Goal: Task Accomplishment & Management: Manage account settings

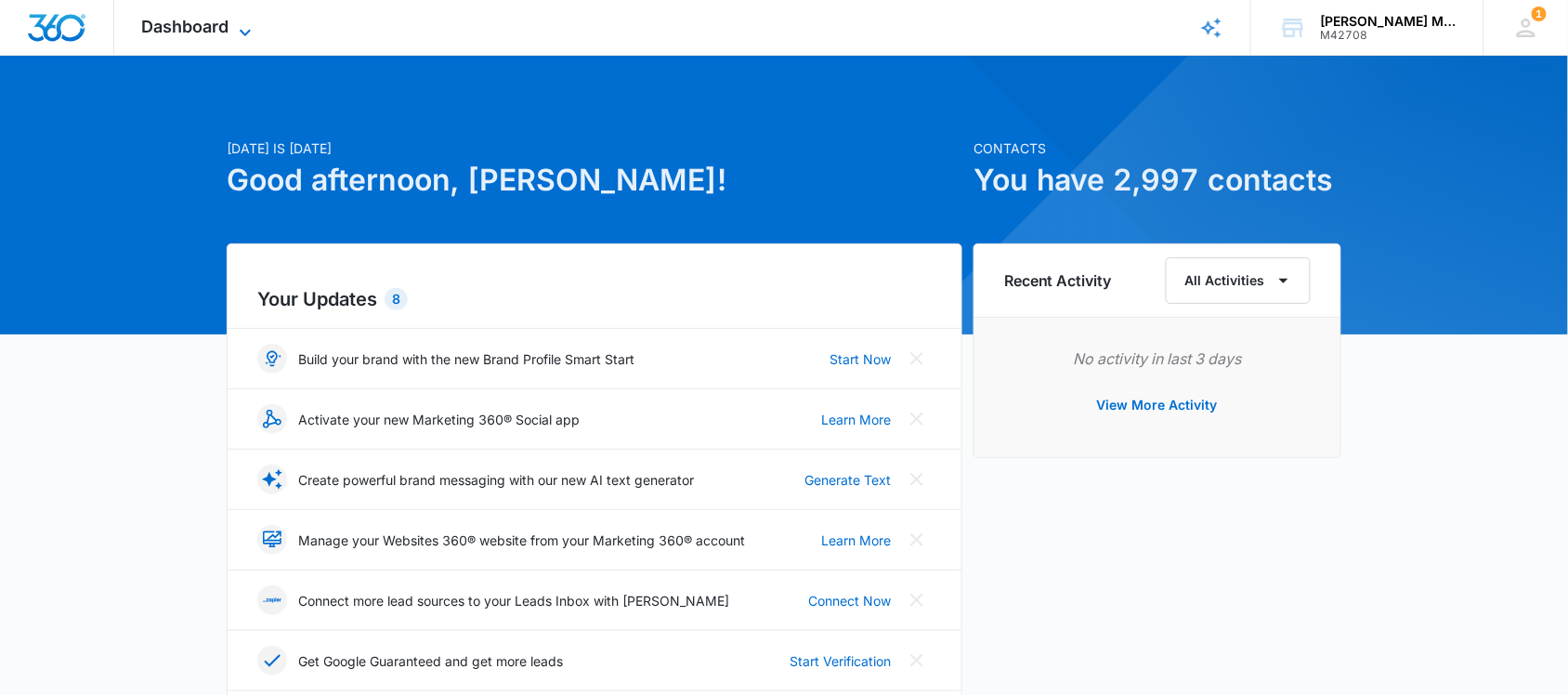
click at [188, 21] on span "Dashboard" at bounding box center [186, 26] width 88 height 20
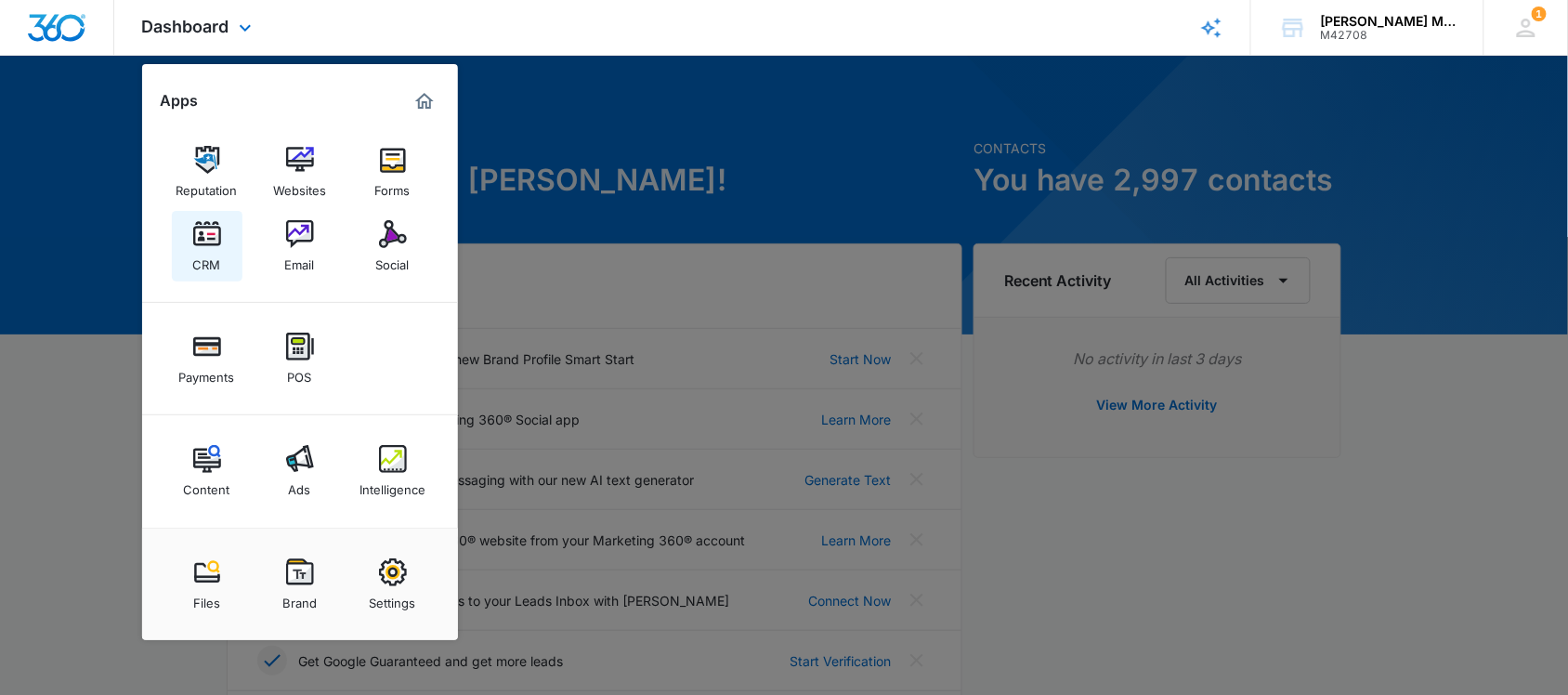
click at [202, 230] on img at bounding box center [207, 235] width 28 height 28
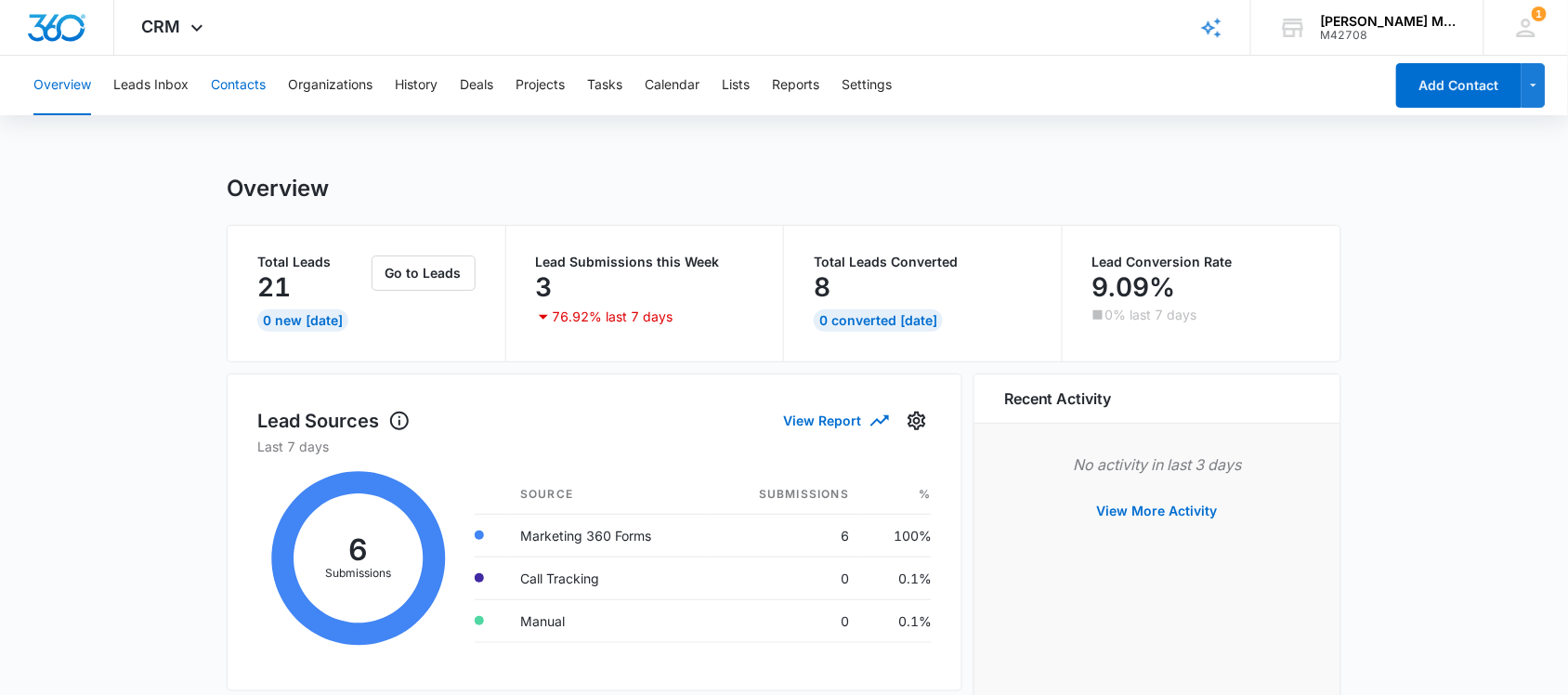
click at [248, 79] on button "Contacts" at bounding box center [239, 85] width 55 height 59
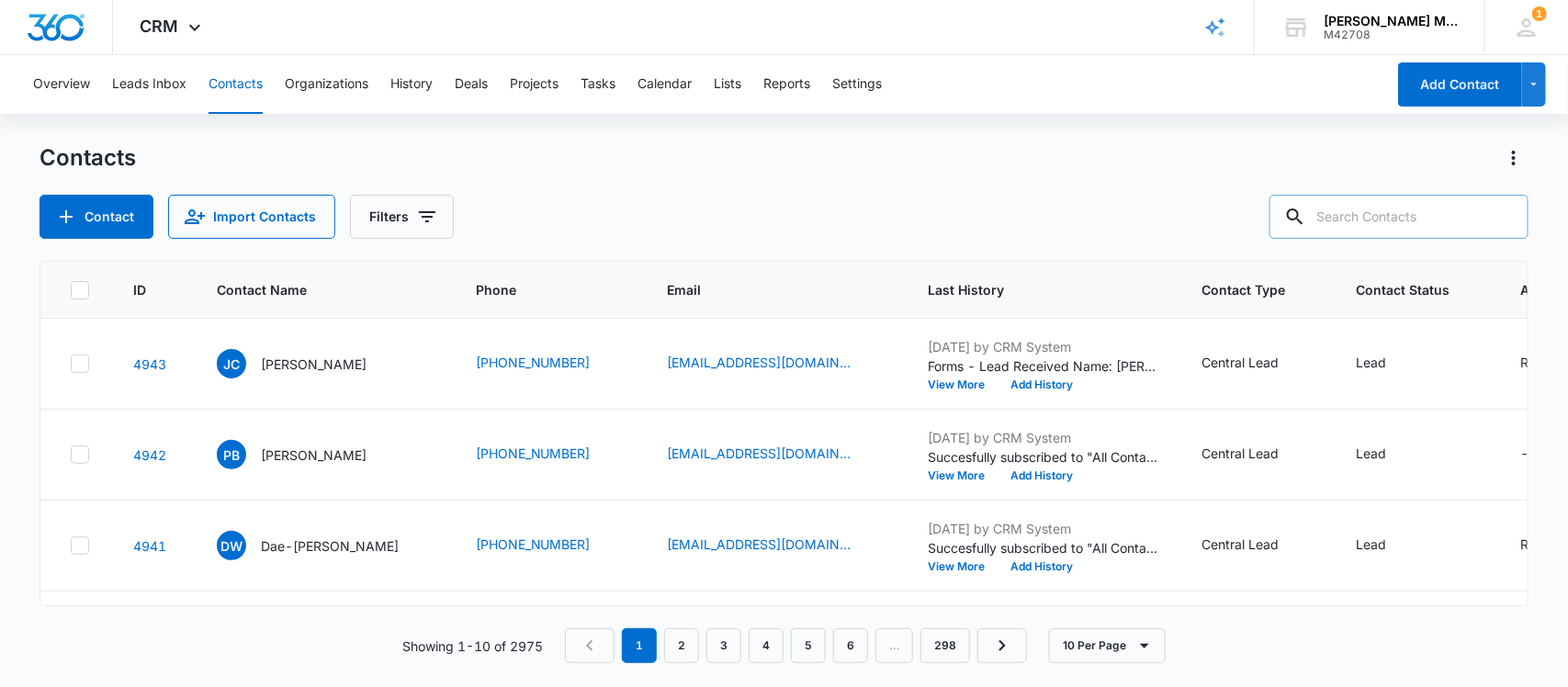
click at [1370, 225] on input "text" at bounding box center [1399, 216] width 259 height 44
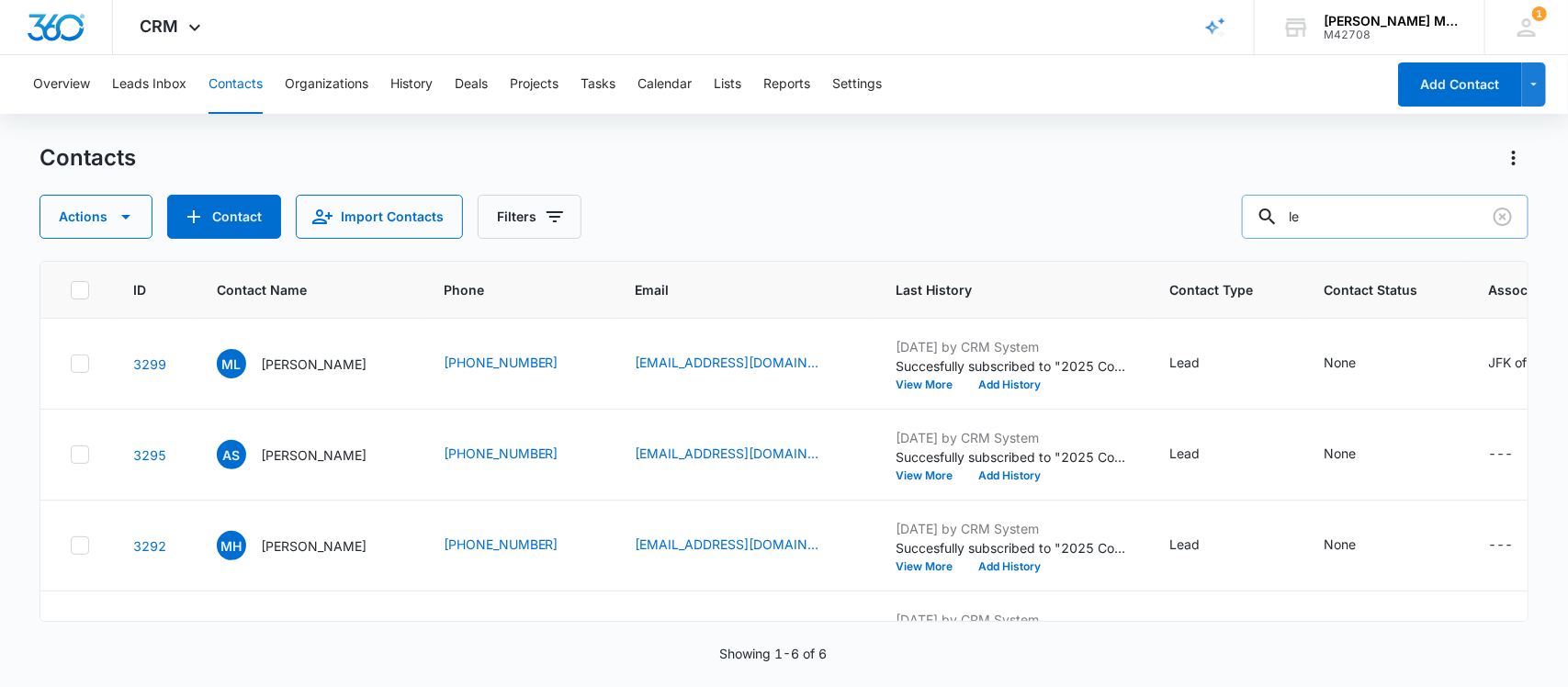
type input "l"
type input "henry"
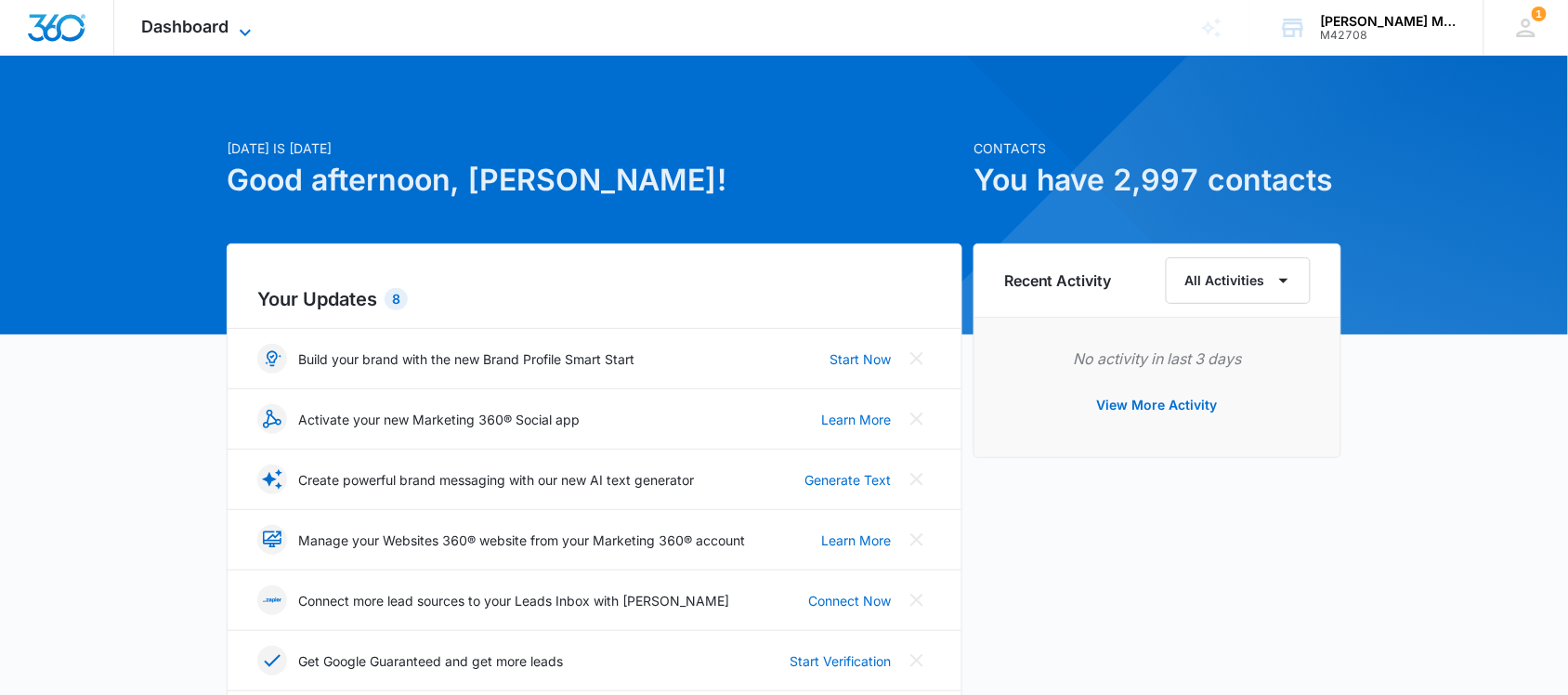
click at [168, 29] on span "Dashboard" at bounding box center [186, 26] width 88 height 20
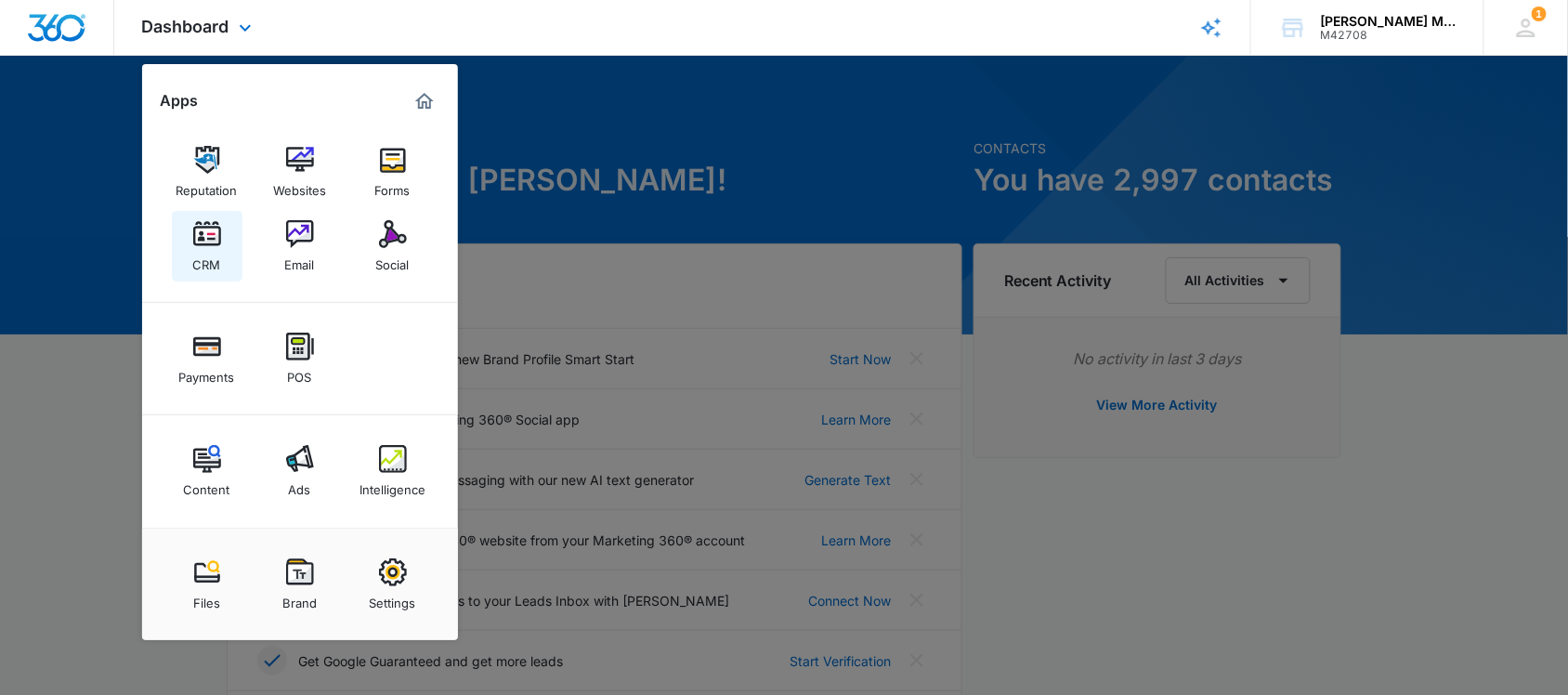
click at [202, 237] on img at bounding box center [207, 235] width 28 height 28
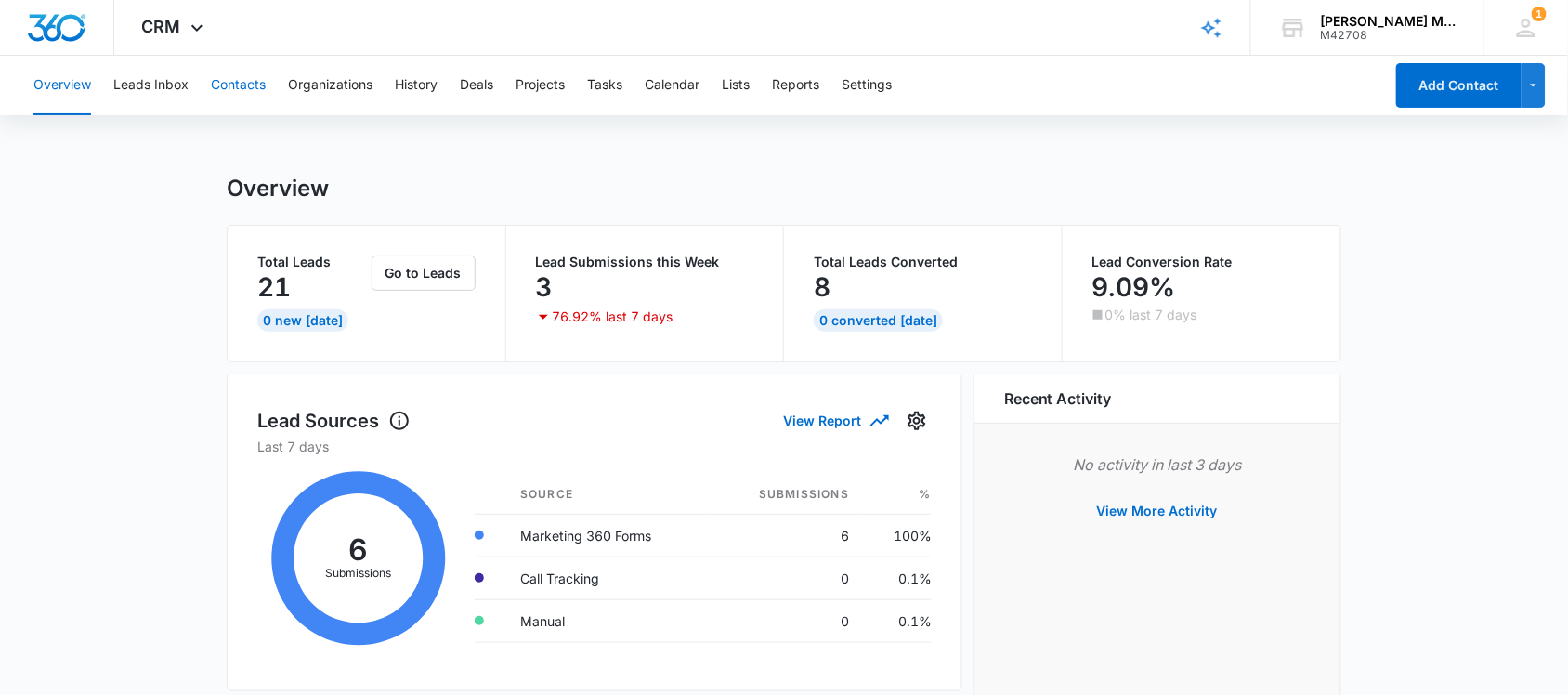
click at [238, 81] on button "Contacts" at bounding box center [239, 85] width 55 height 59
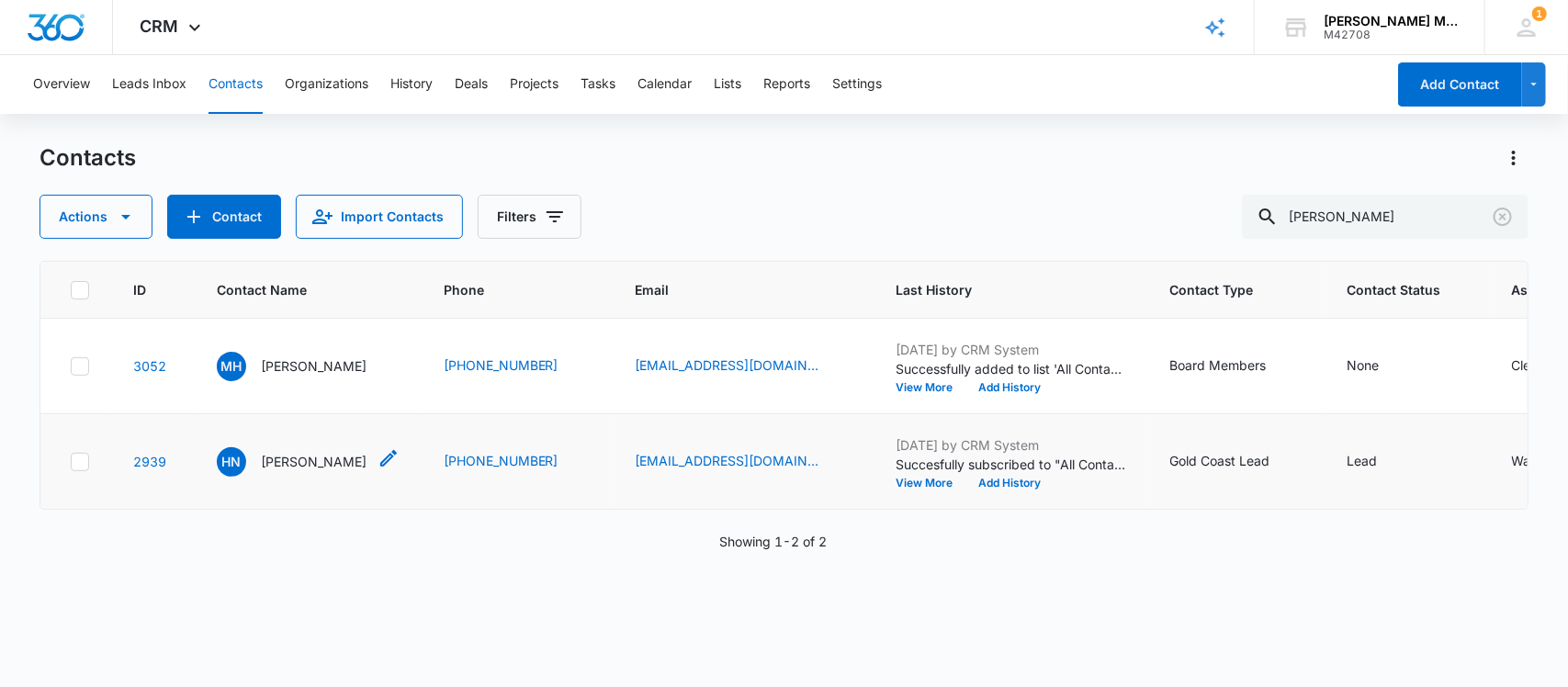
click at [308, 452] on div "HN Henry Neftin" at bounding box center [292, 462] width 150 height 30
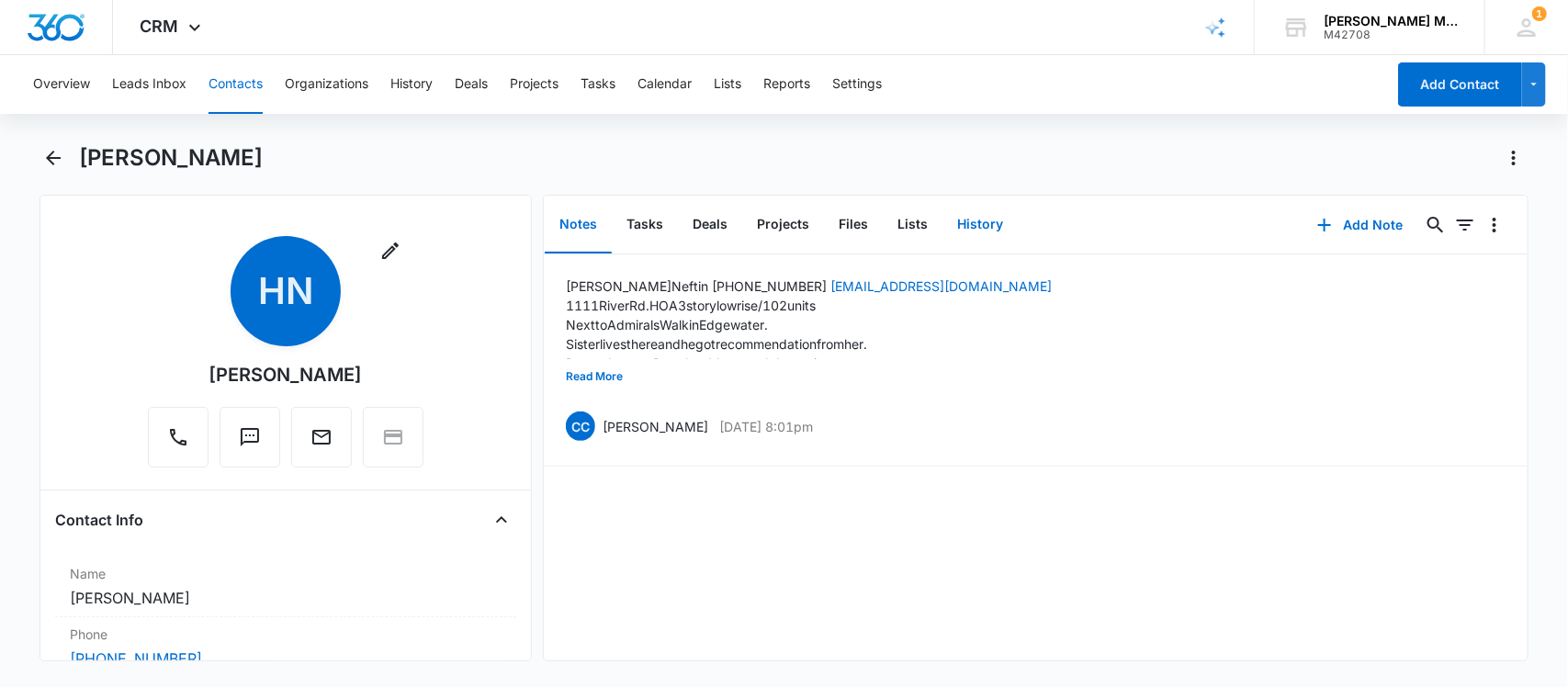
click at [988, 222] on button "History" at bounding box center [980, 225] width 76 height 57
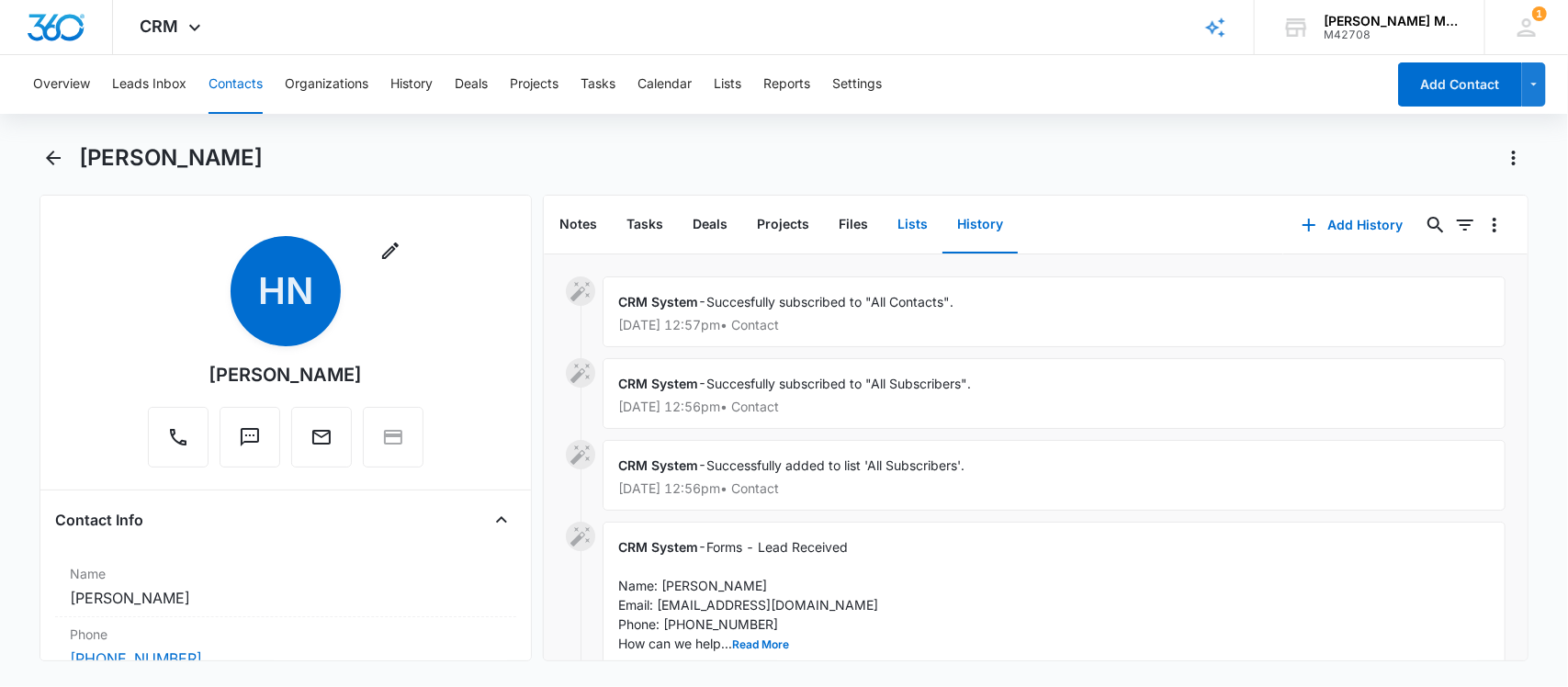
click at [896, 225] on button "Lists" at bounding box center [913, 225] width 60 height 57
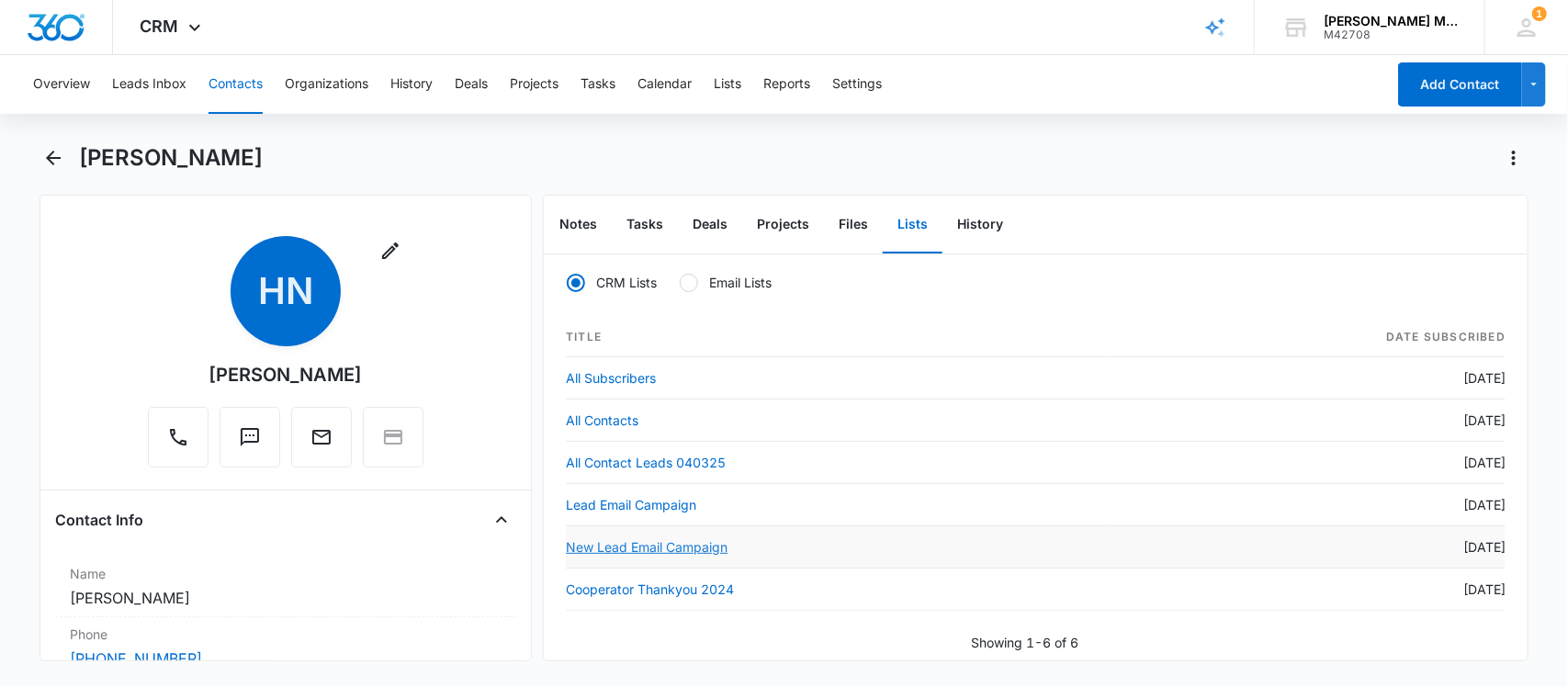
click at [648, 546] on link "New Lead Email Campaign" at bounding box center [646, 546] width 161 height 16
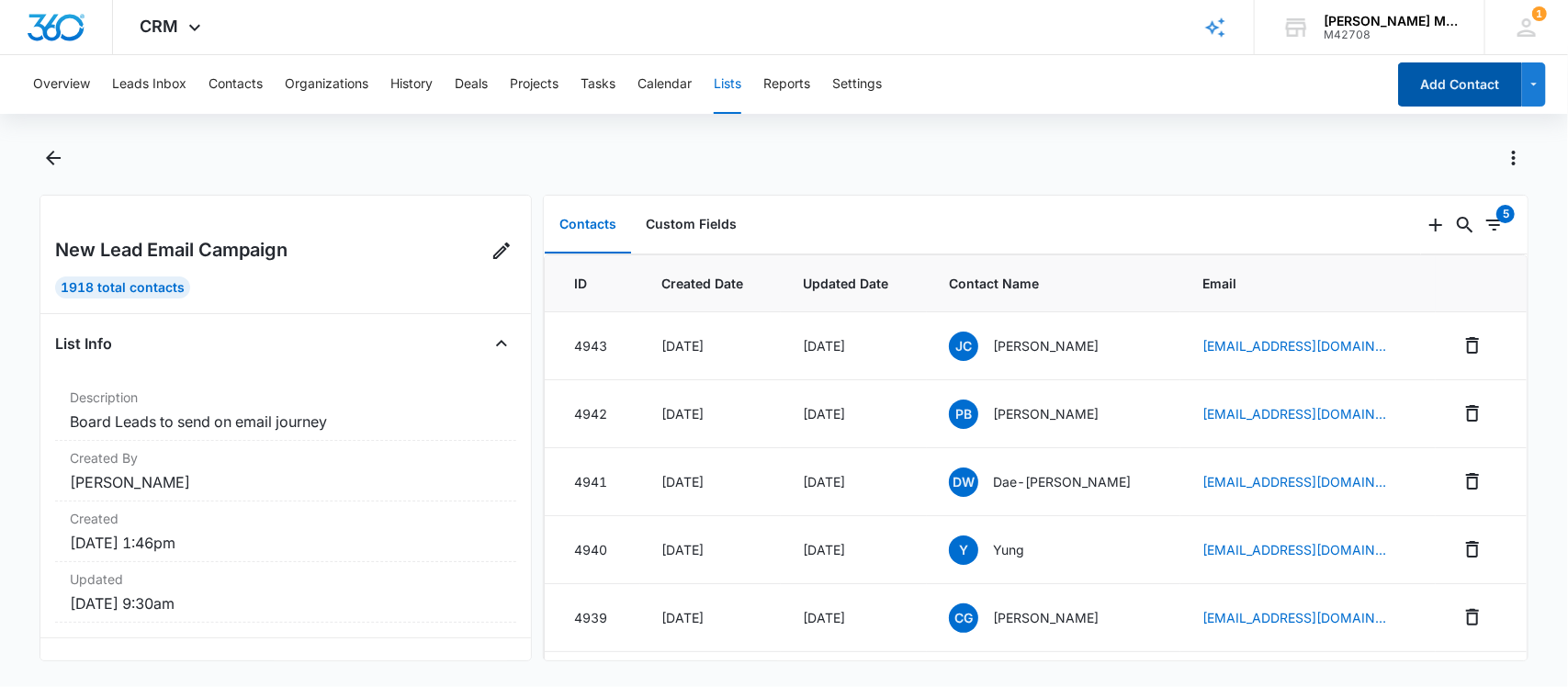
click at [1464, 86] on button "Add Contact" at bounding box center [1460, 84] width 124 height 44
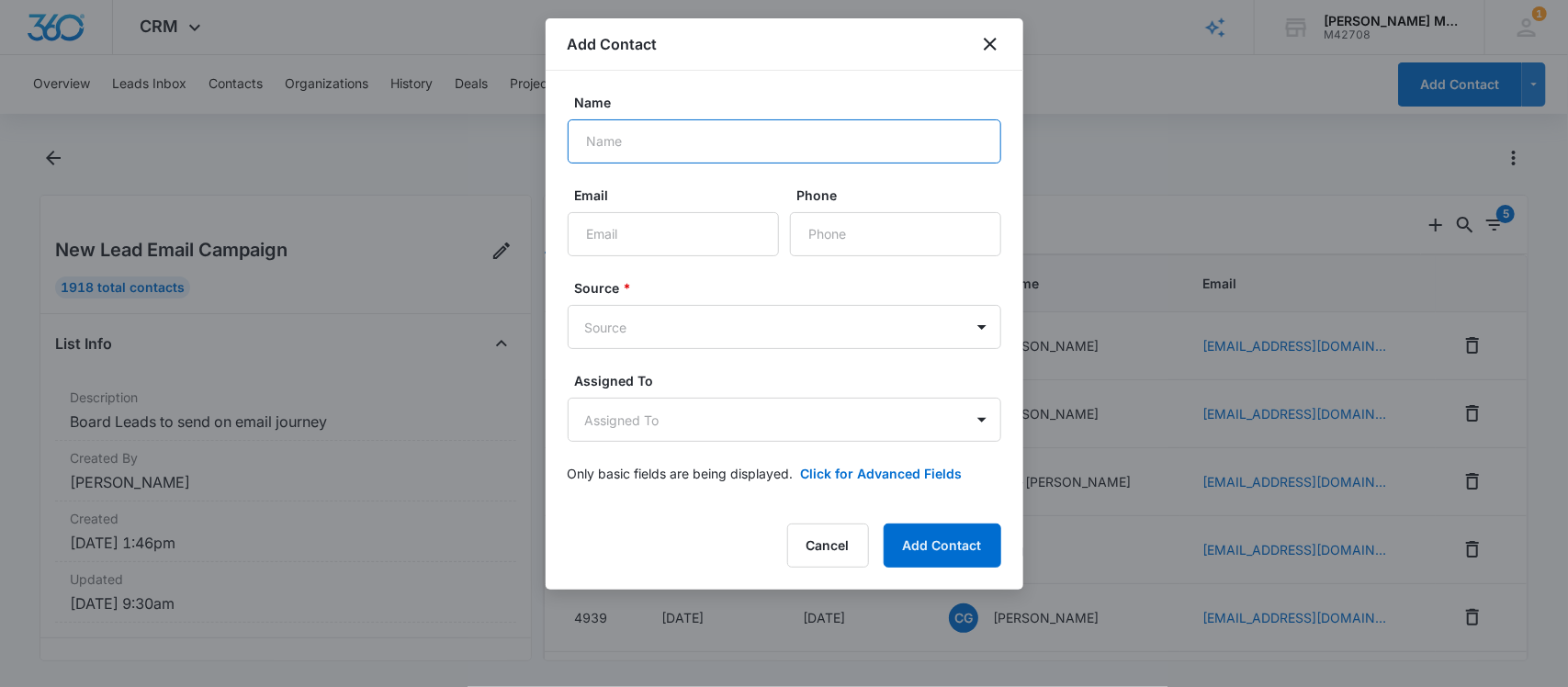
click at [763, 145] on input "Name" at bounding box center [784, 141] width 433 height 44
type input "Henry"
click at [989, 41] on icon "close" at bounding box center [991, 44] width 22 height 22
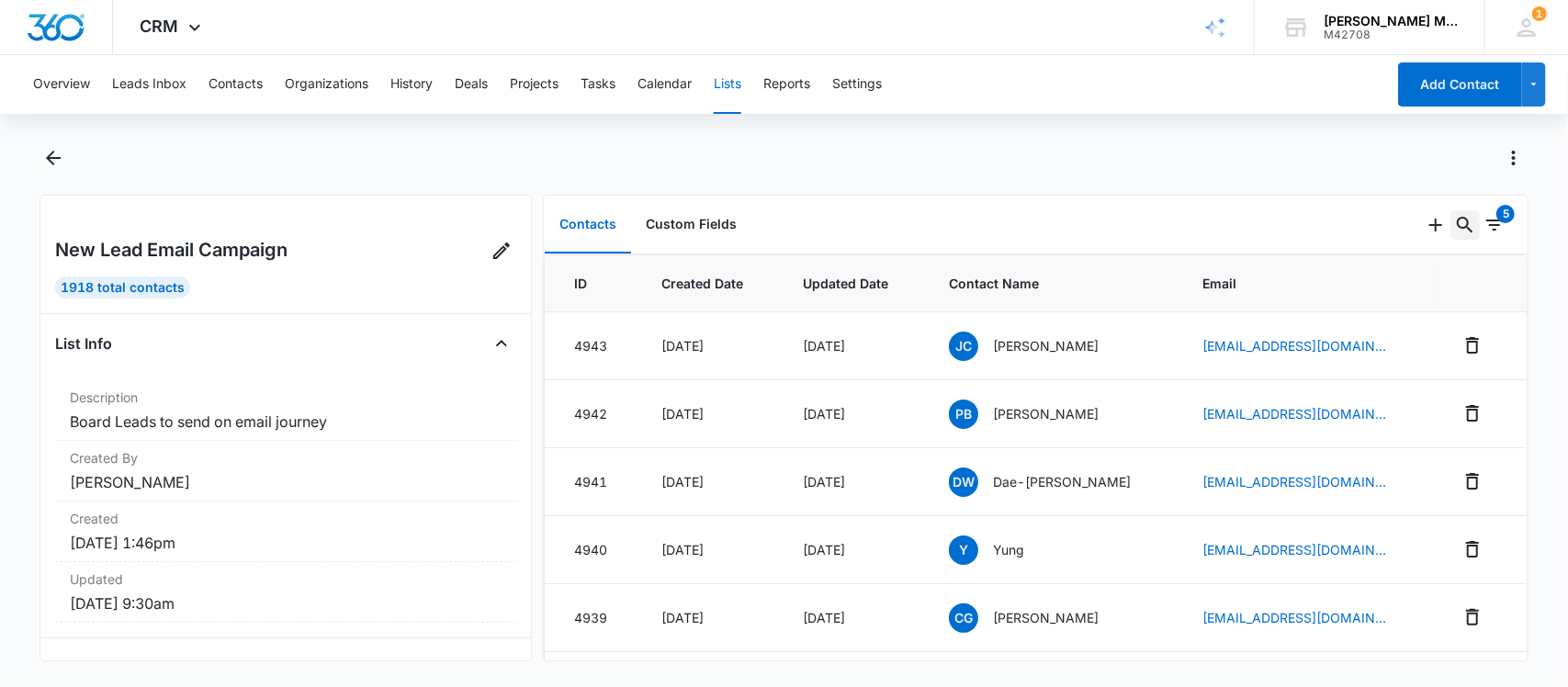
click at [1454, 222] on icon "Search..." at bounding box center [1465, 226] width 22 height 22
click at [1371, 268] on input "text" at bounding box center [1328, 283] width 259 height 44
type input "henry"
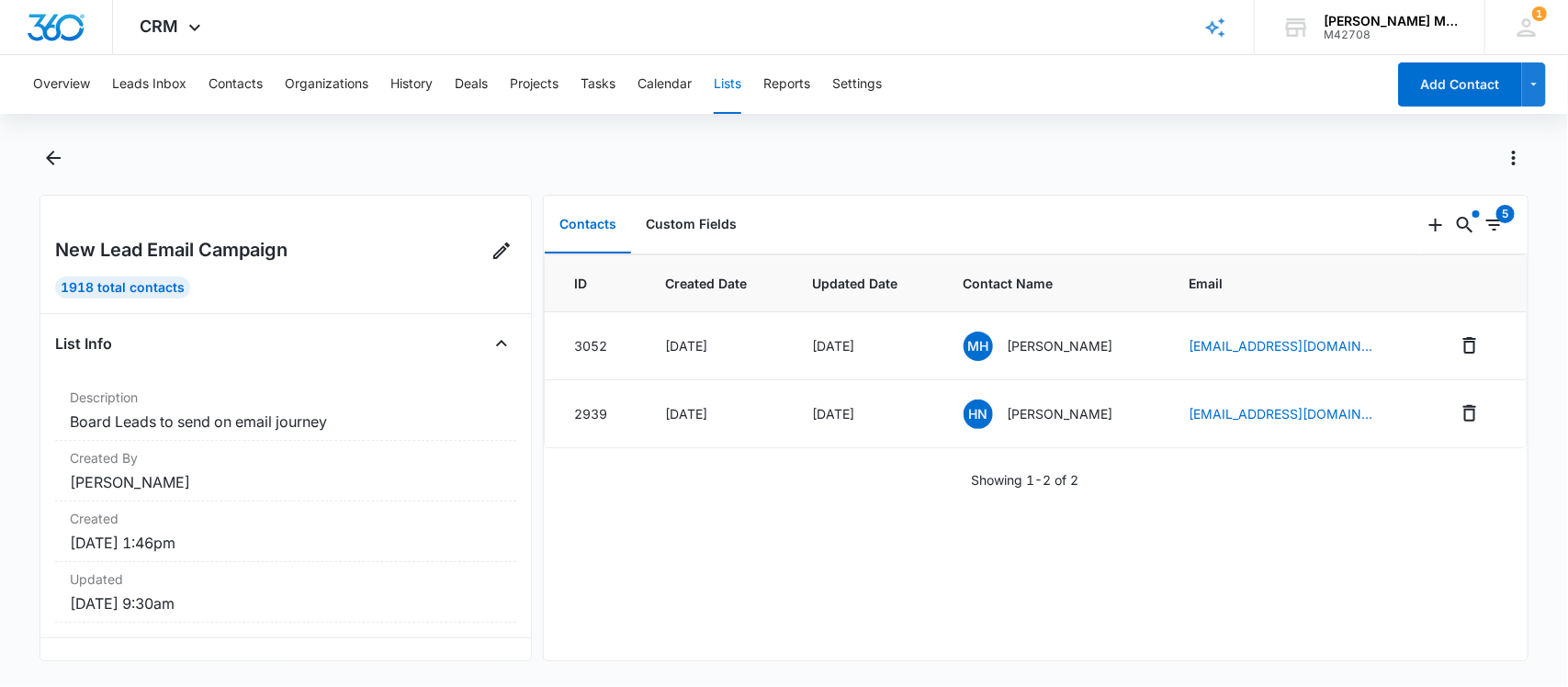
click at [728, 80] on button "Lists" at bounding box center [728, 84] width 28 height 59
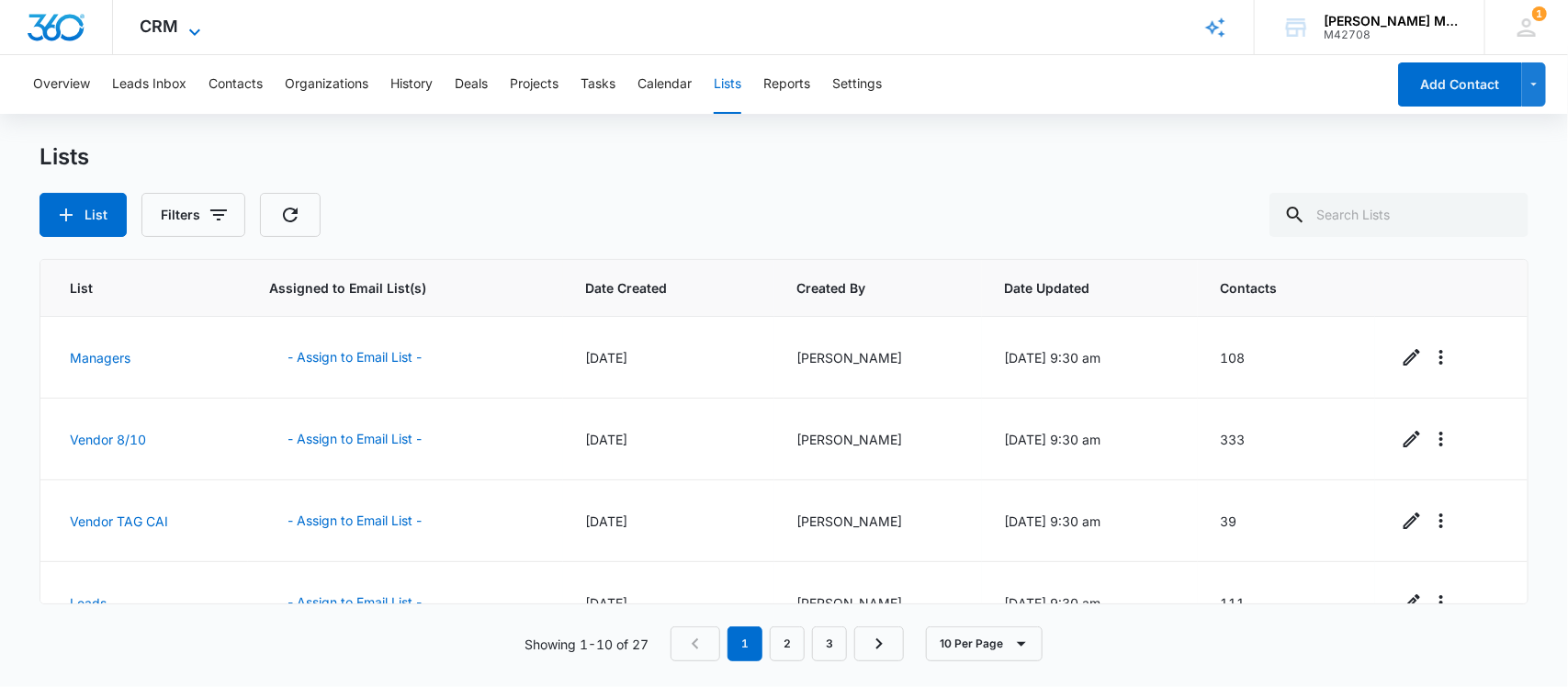
click at [172, 32] on span "CRM" at bounding box center [159, 26] width 38 height 20
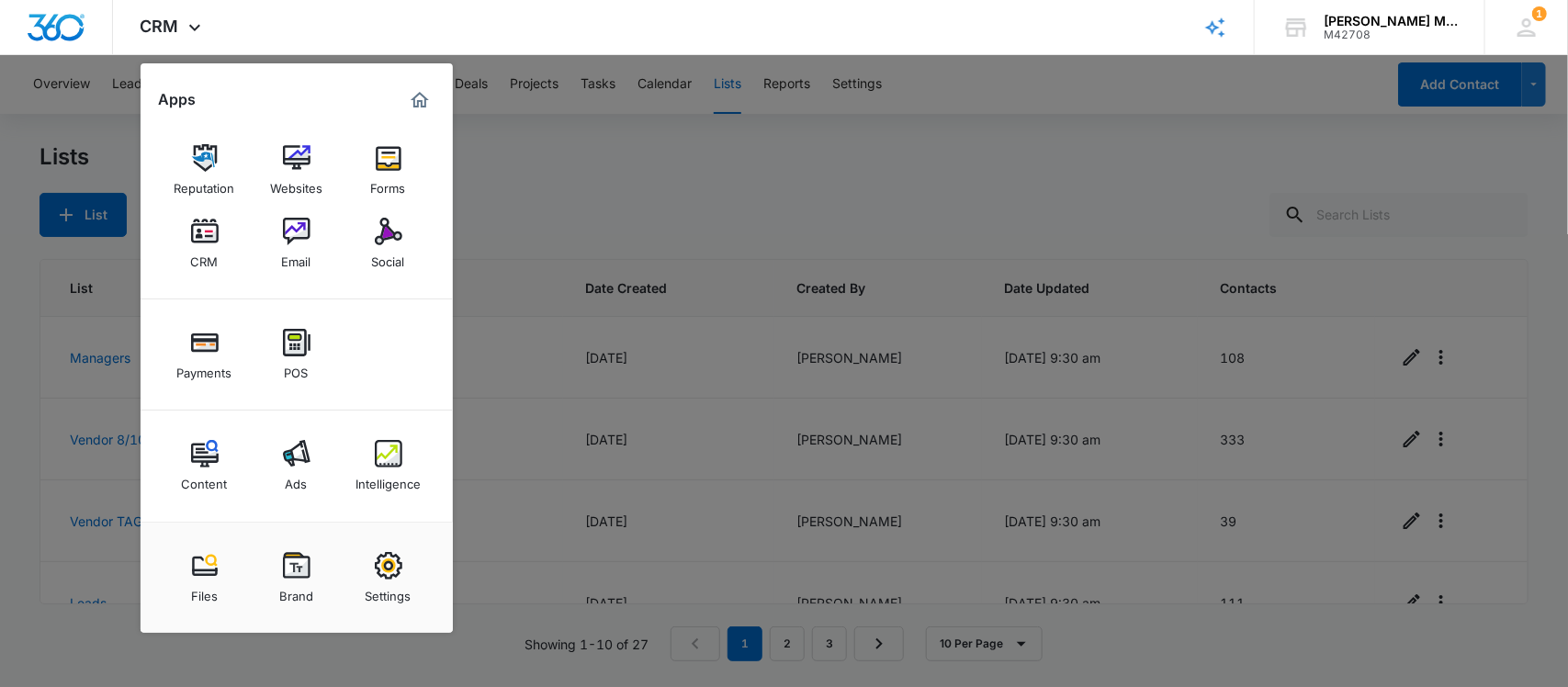
drag, startPoint x: 296, startPoint y: 222, endPoint x: 327, endPoint y: 190, distance: 44.6
click at [296, 222] on img at bounding box center [297, 232] width 28 height 28
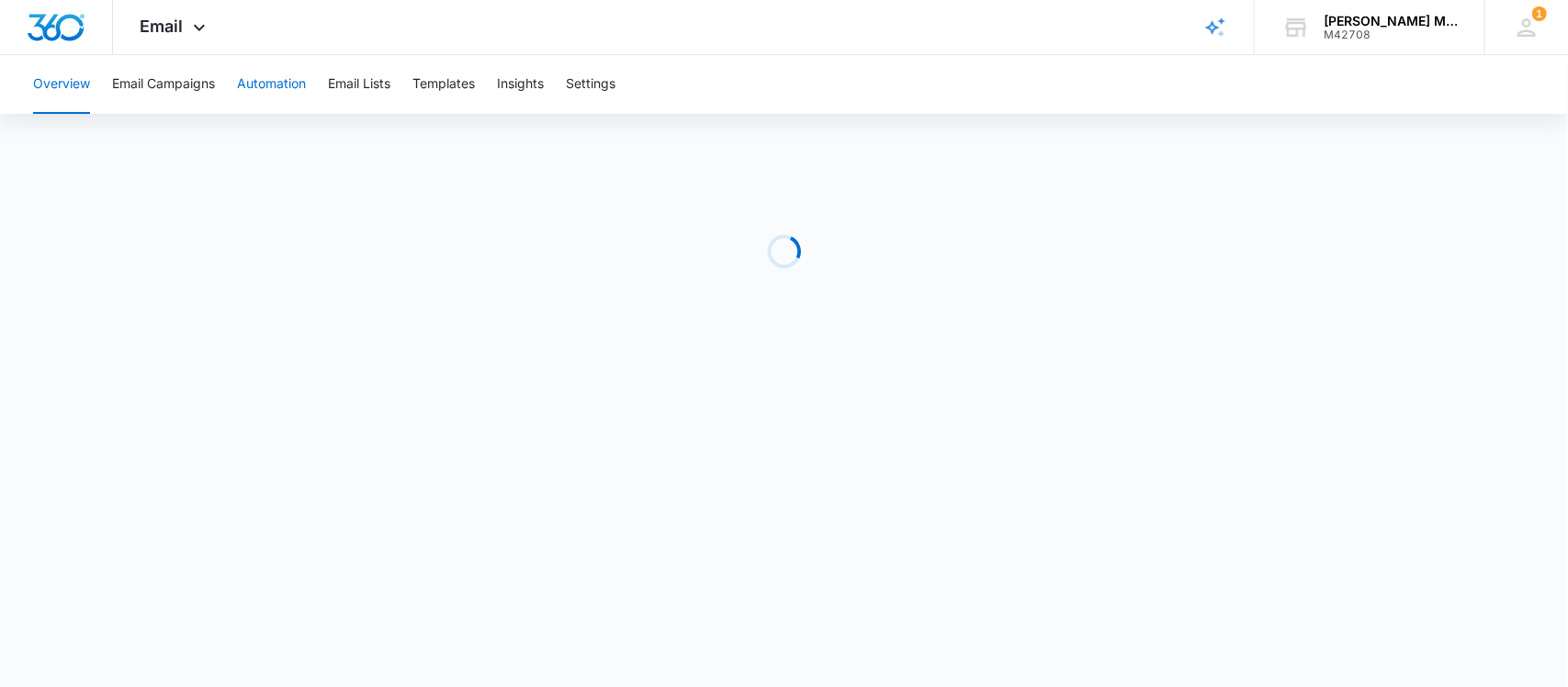
click at [299, 86] on button "Automation" at bounding box center [271, 84] width 69 height 59
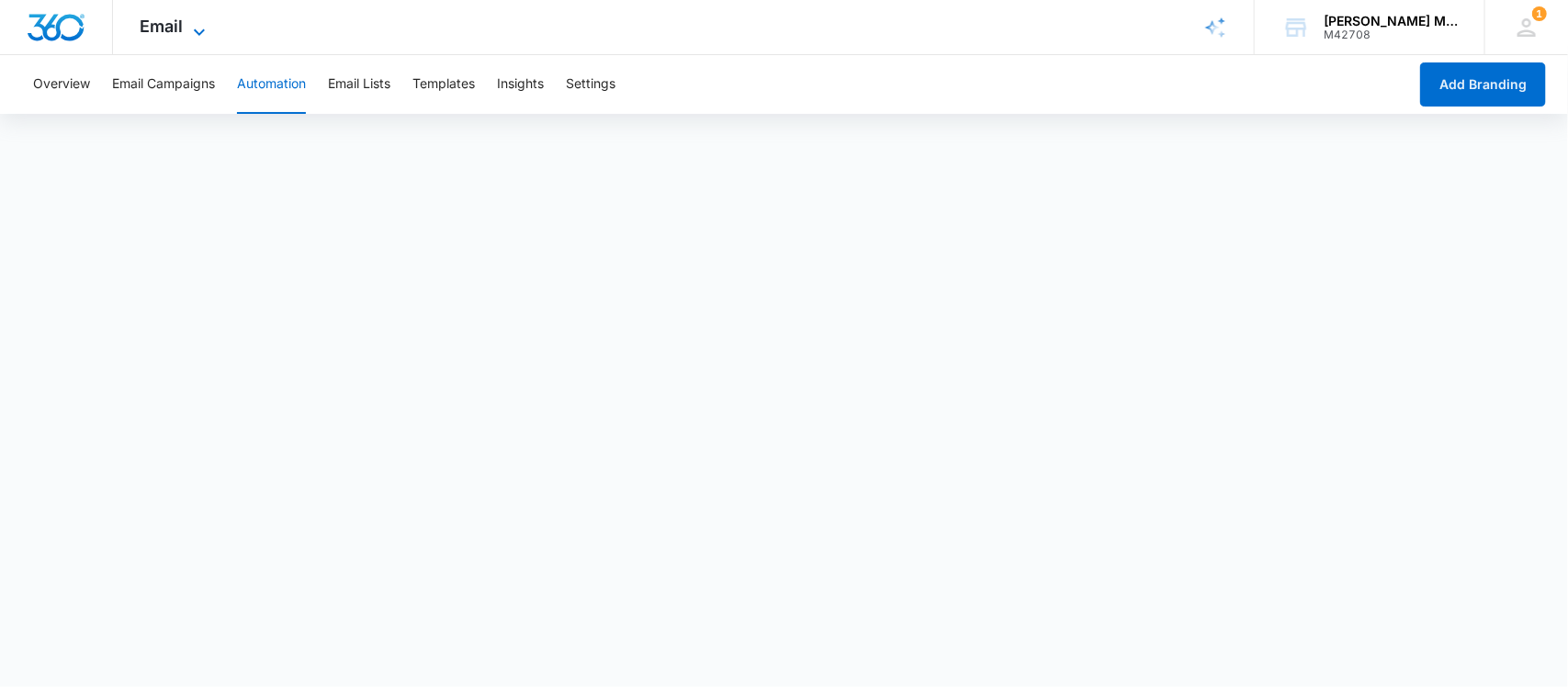
click at [158, 24] on span "Email" at bounding box center [162, 26] width 43 height 20
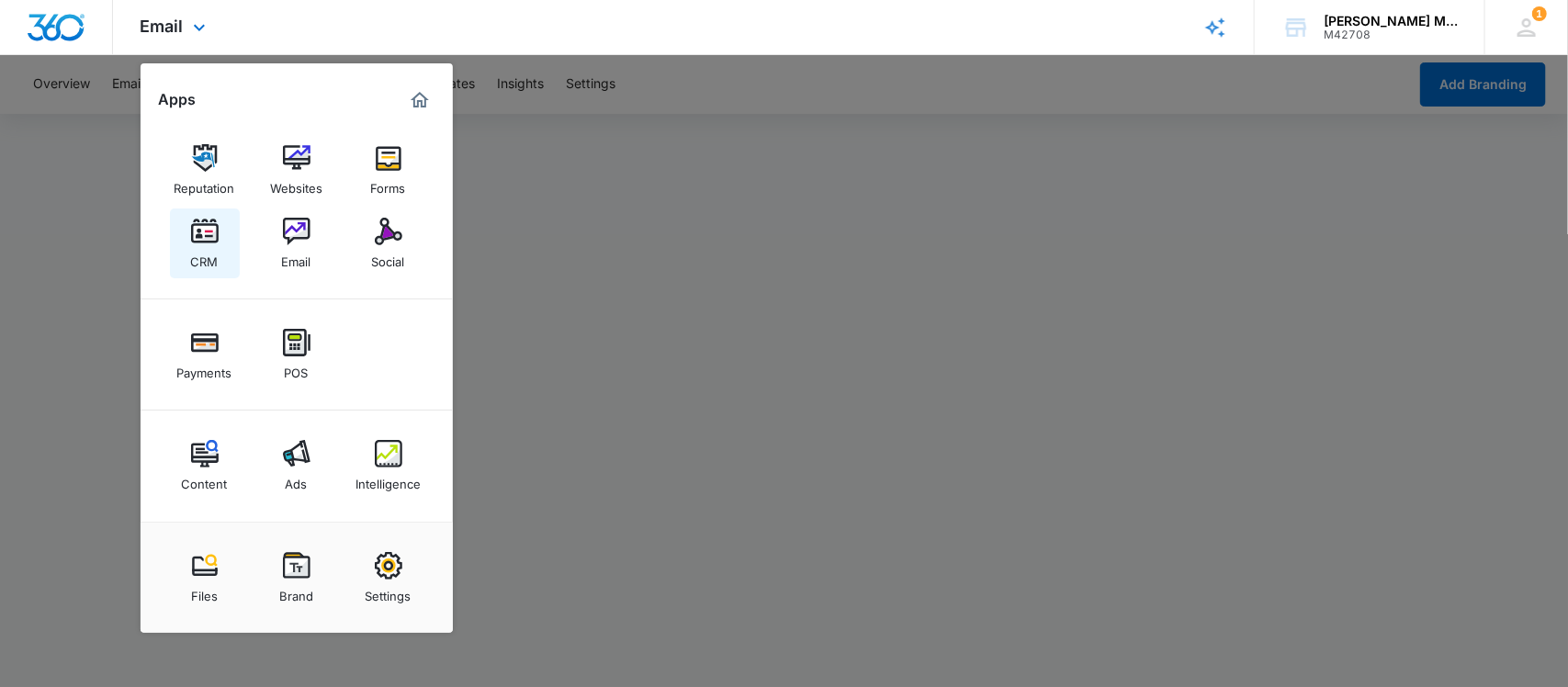
click at [202, 235] on img at bounding box center [205, 232] width 28 height 28
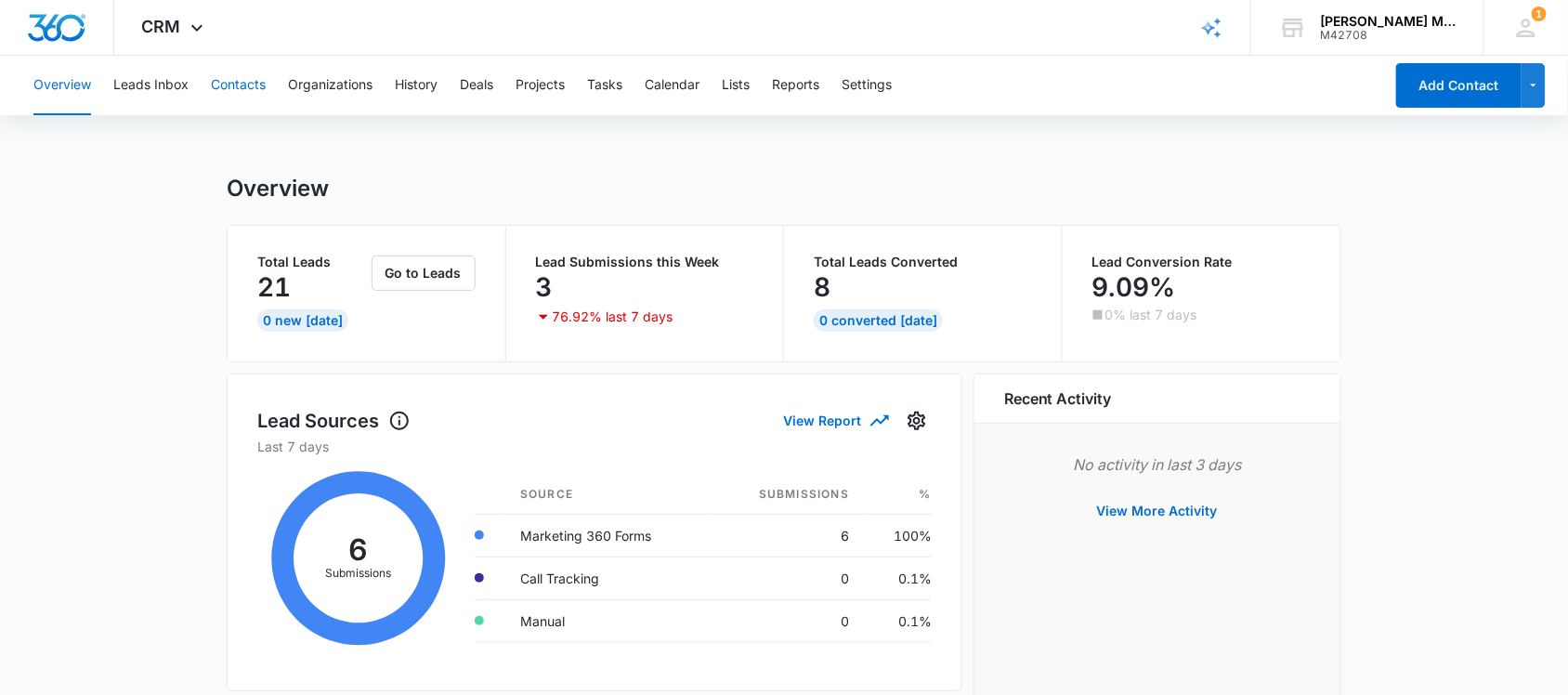
click at [246, 74] on button "Contacts" at bounding box center [239, 85] width 55 height 59
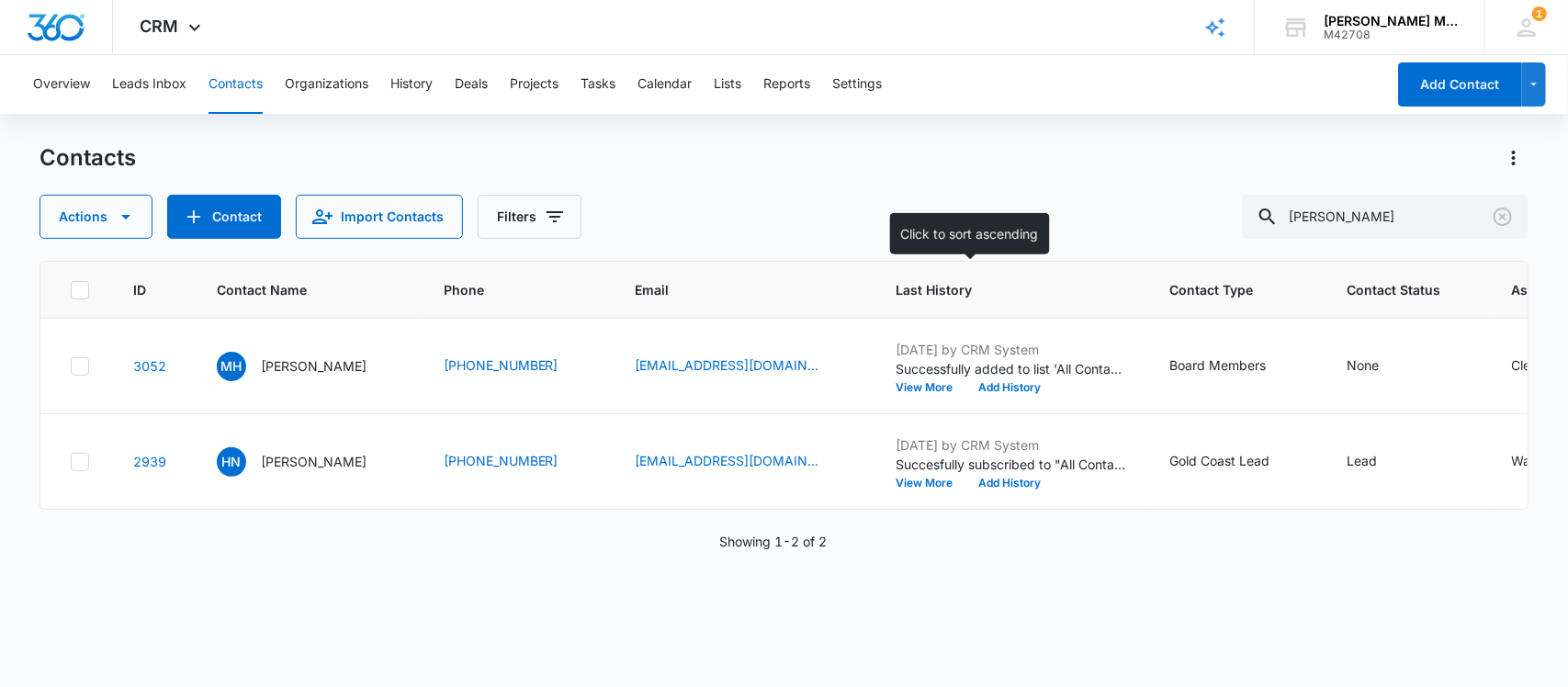
click at [897, 287] on span "Last History" at bounding box center [998, 290] width 203 height 20
click at [172, 32] on span "CRM" at bounding box center [159, 26] width 38 height 20
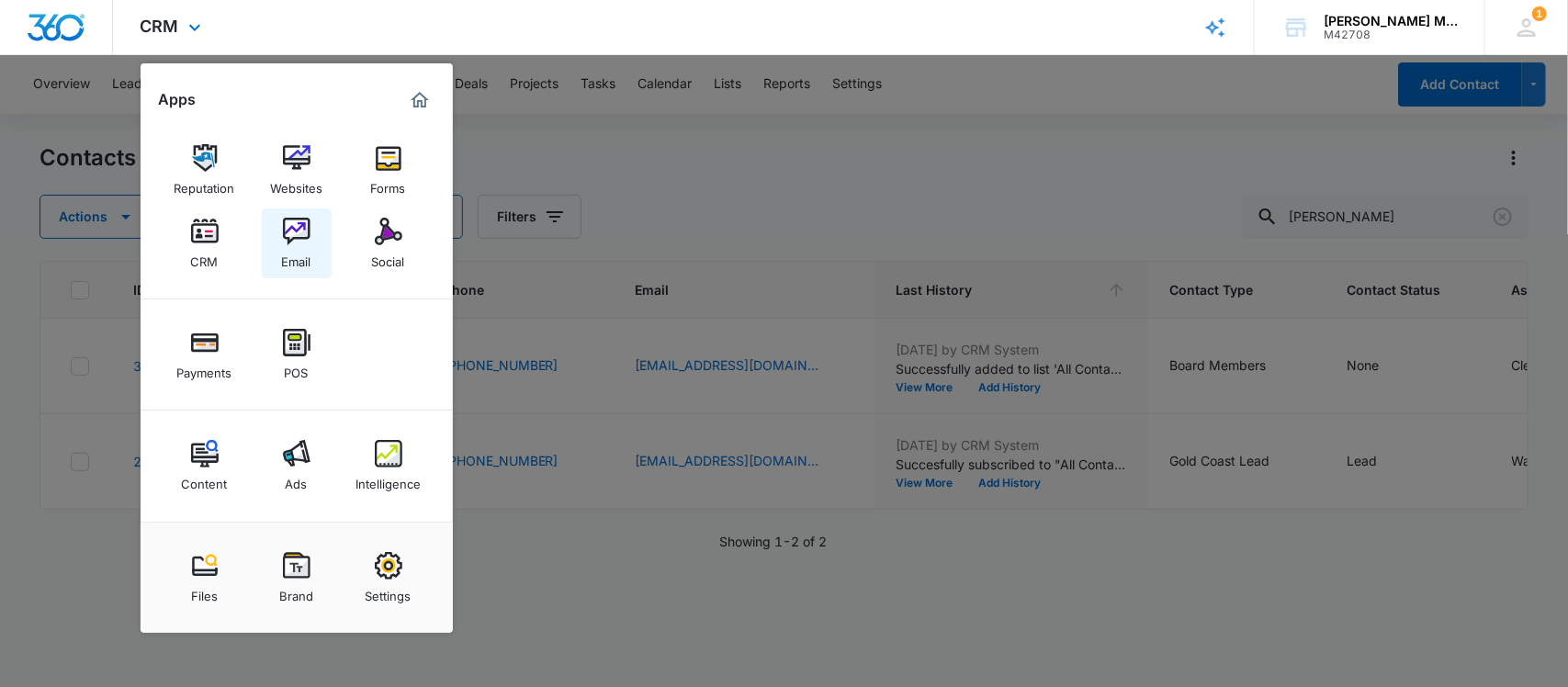
click at [303, 227] on img at bounding box center [297, 232] width 28 height 28
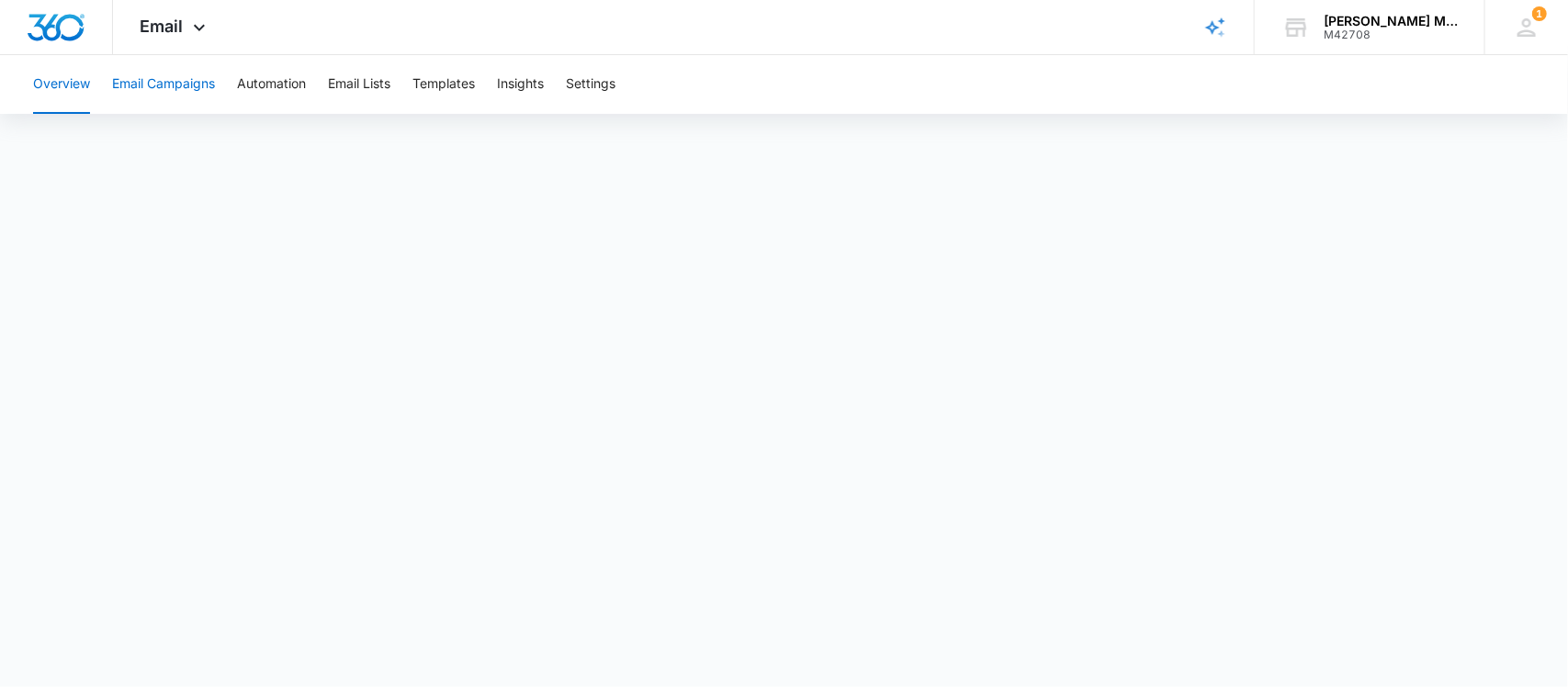
click at [147, 81] on button "Email Campaigns" at bounding box center [163, 84] width 103 height 59
click at [453, 83] on button "Templates" at bounding box center [443, 84] width 62 height 59
click at [160, 30] on span "Email" at bounding box center [162, 26] width 43 height 20
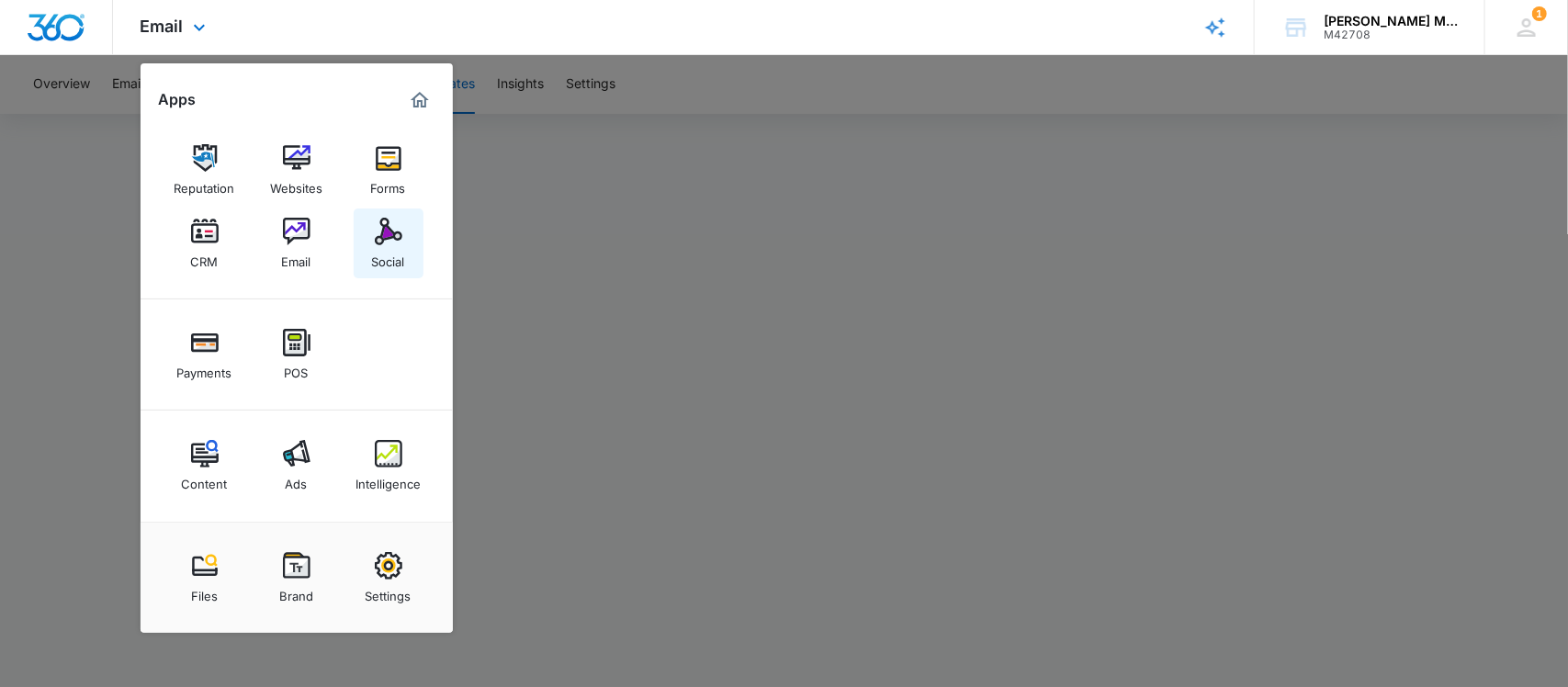
click at [388, 231] on img at bounding box center [389, 232] width 28 height 28
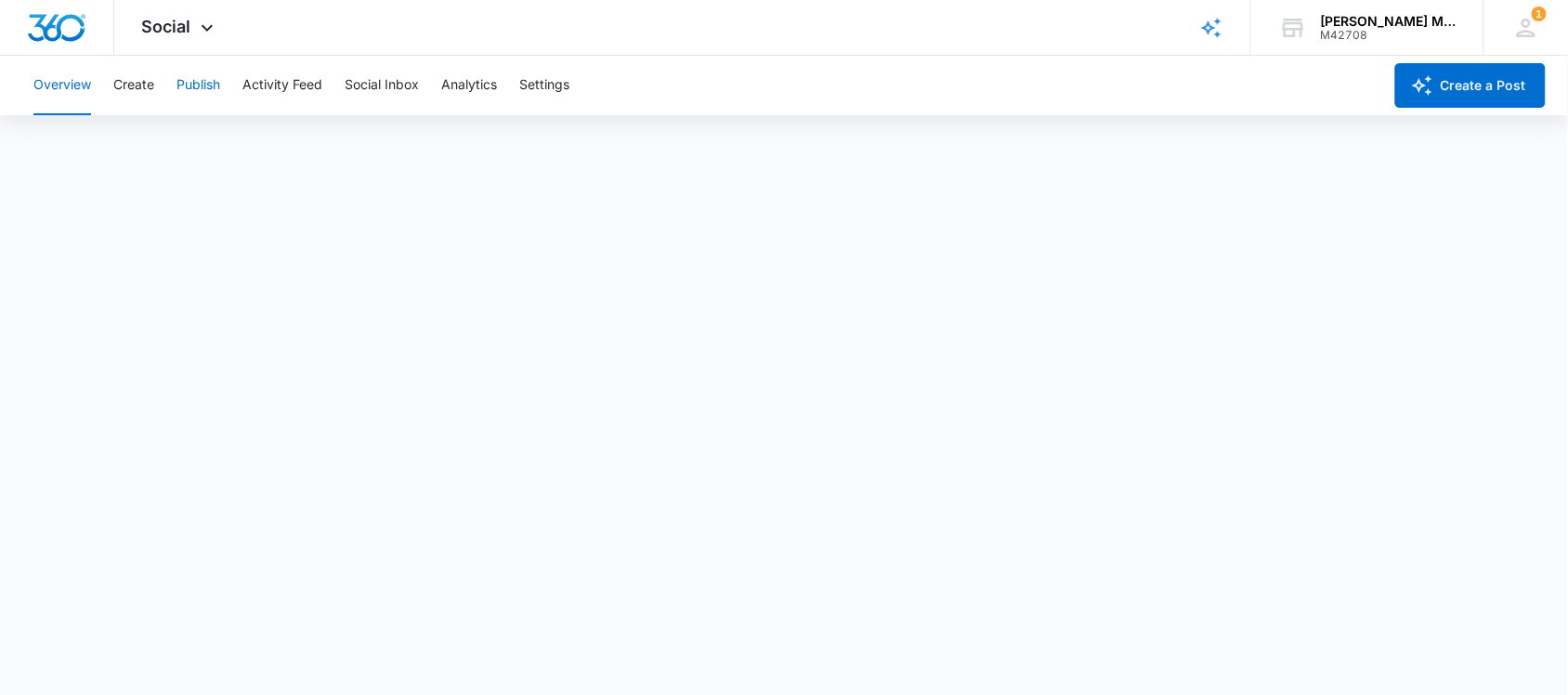
click at [196, 77] on button "Publish" at bounding box center [198, 85] width 43 height 59
click at [177, 25] on span "Social" at bounding box center [167, 26] width 49 height 20
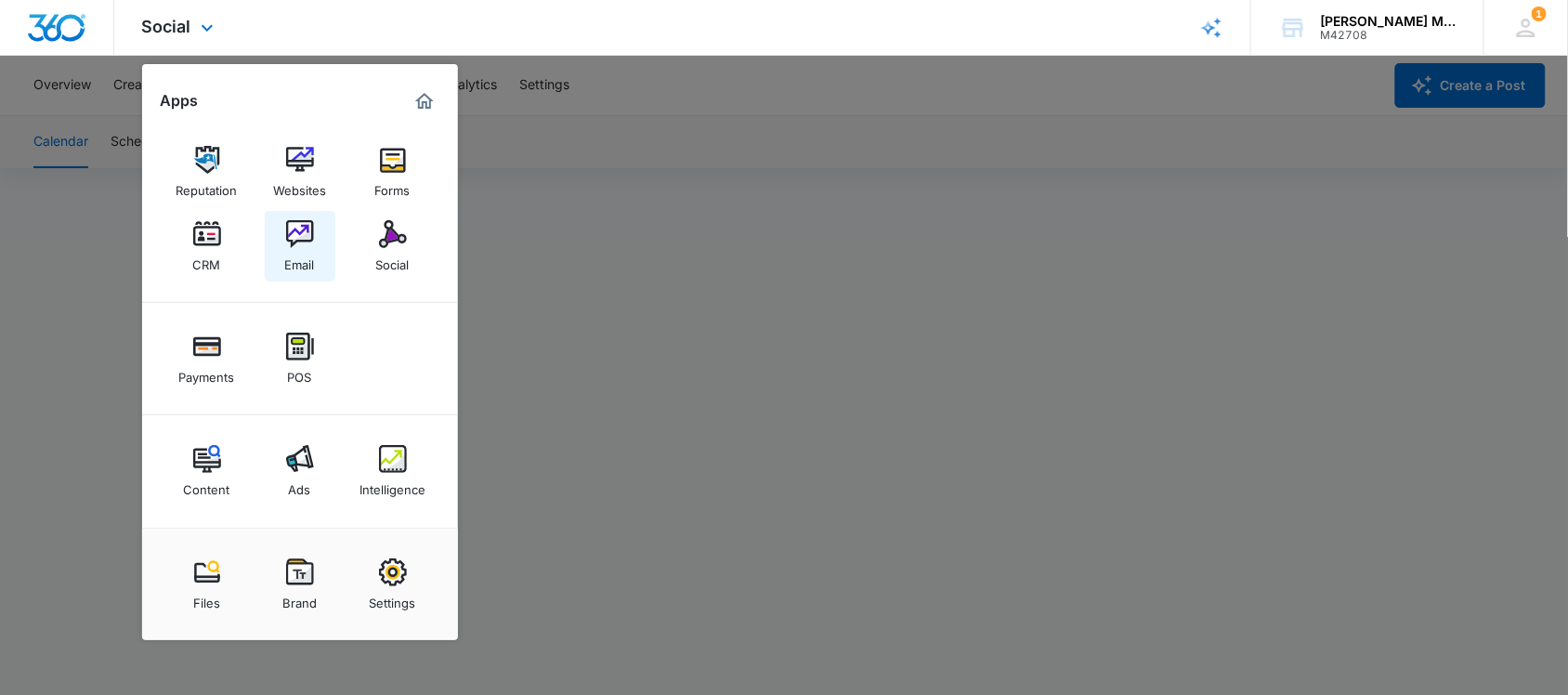
click at [290, 241] on img at bounding box center [301, 235] width 28 height 28
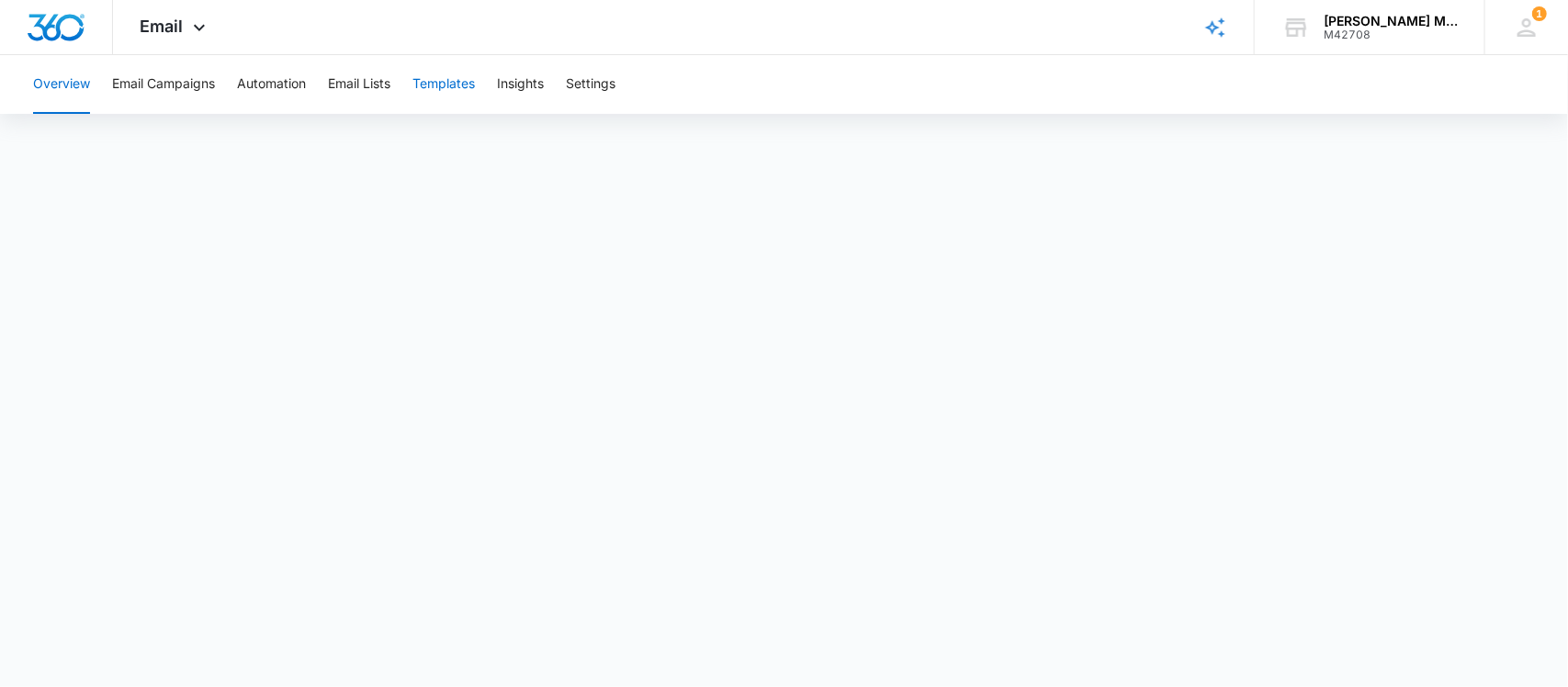
click at [422, 88] on button "Templates" at bounding box center [443, 84] width 62 height 59
click at [427, 84] on button "Templates" at bounding box center [443, 84] width 62 height 59
click at [170, 88] on button "Email Campaigns" at bounding box center [163, 84] width 103 height 59
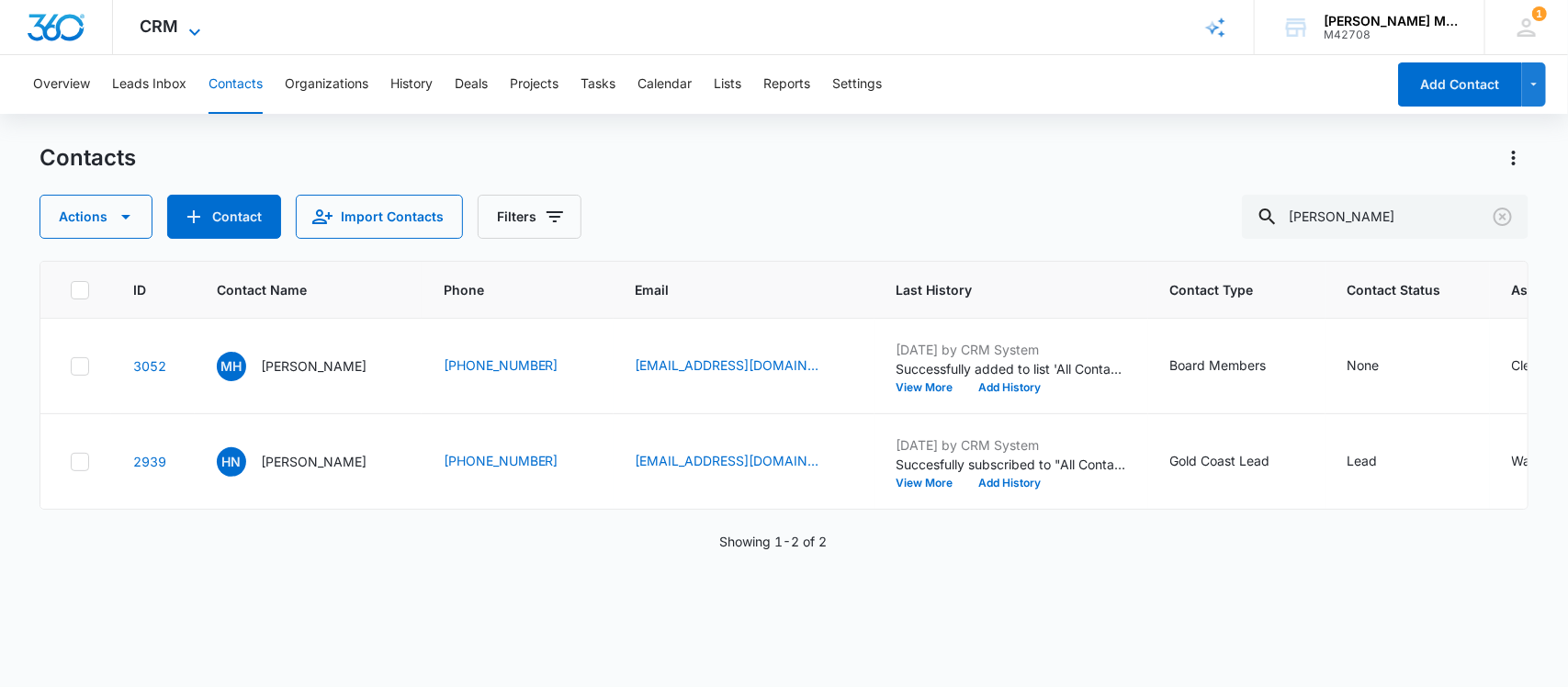
click at [174, 28] on span "CRM" at bounding box center [159, 26] width 38 height 20
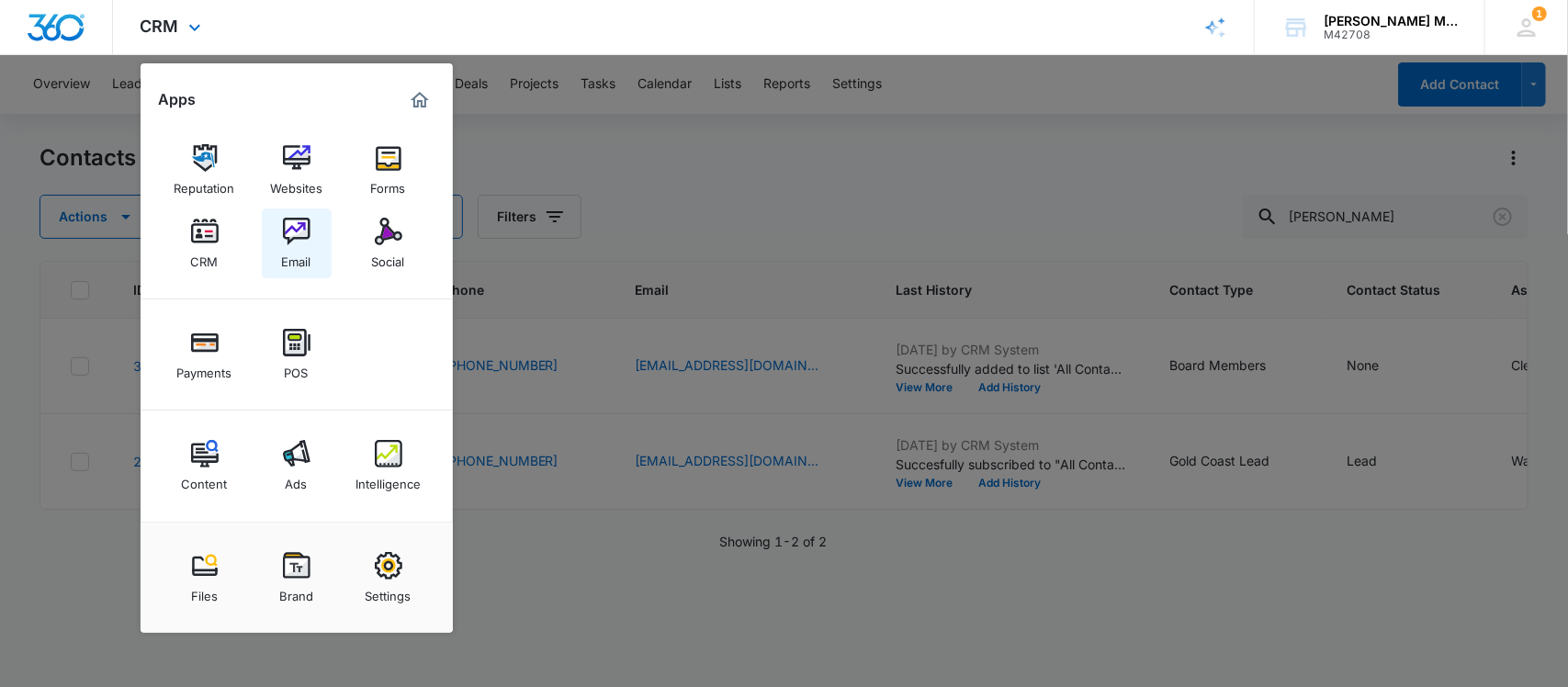
click at [312, 230] on link "Email" at bounding box center [296, 243] width 70 height 70
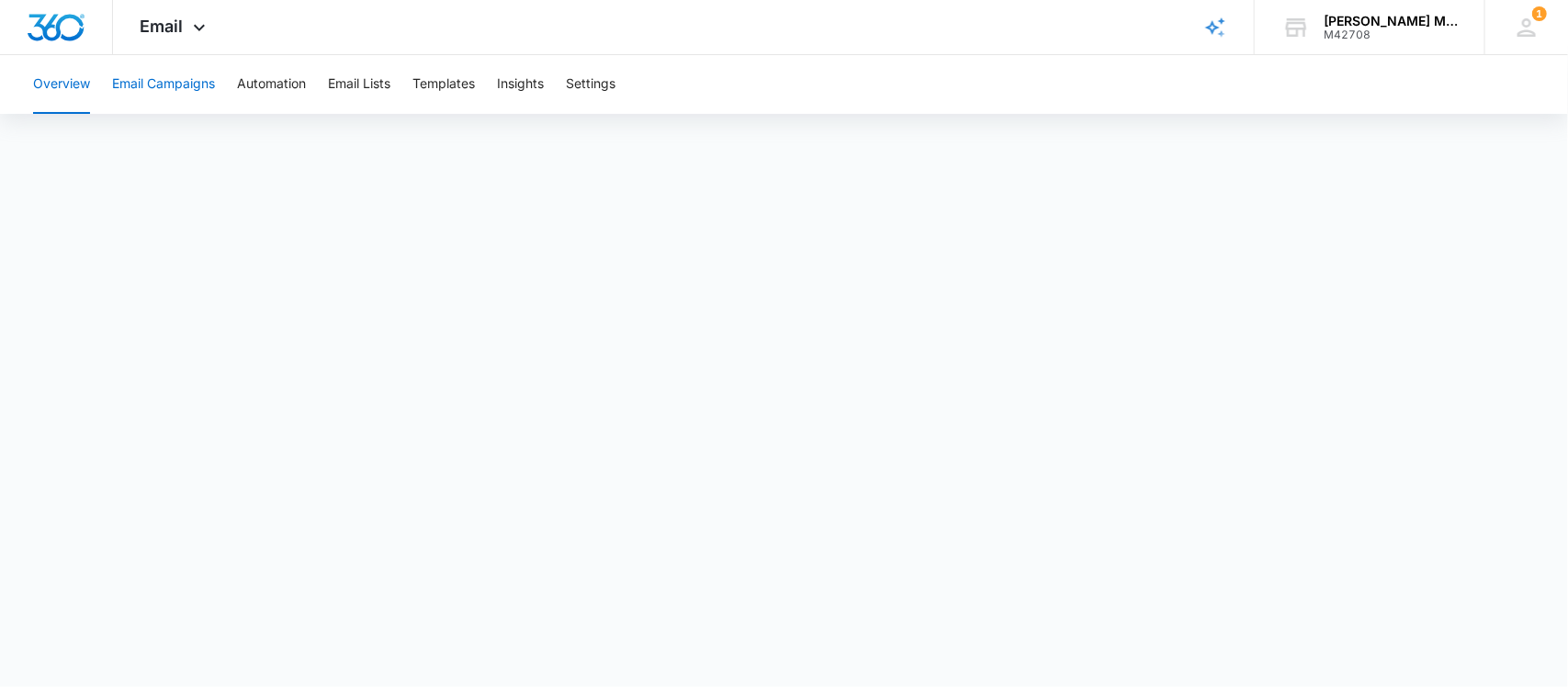
click at [131, 84] on button "Email Campaigns" at bounding box center [163, 84] width 103 height 59
click at [165, 23] on span "Email" at bounding box center [162, 26] width 43 height 20
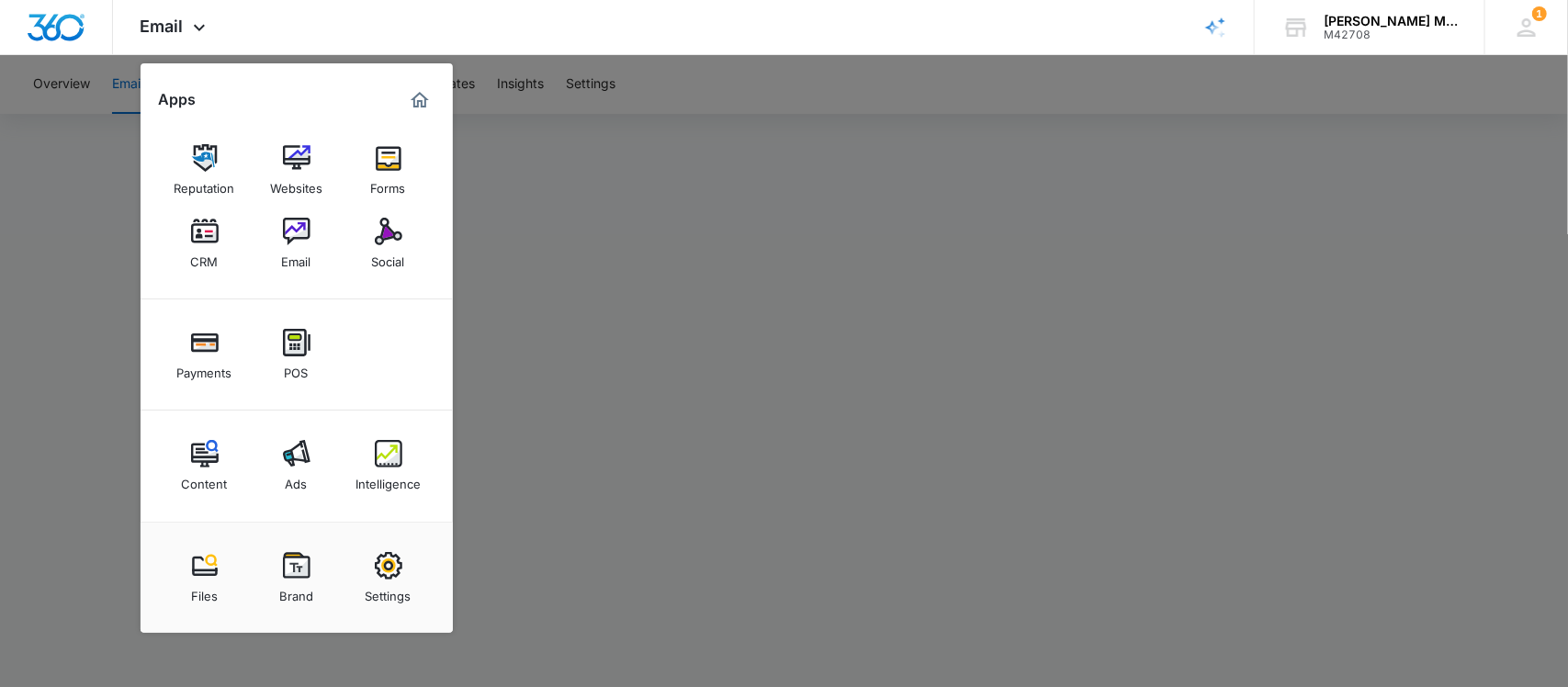
click at [561, 223] on div at bounding box center [784, 343] width 1568 height 687
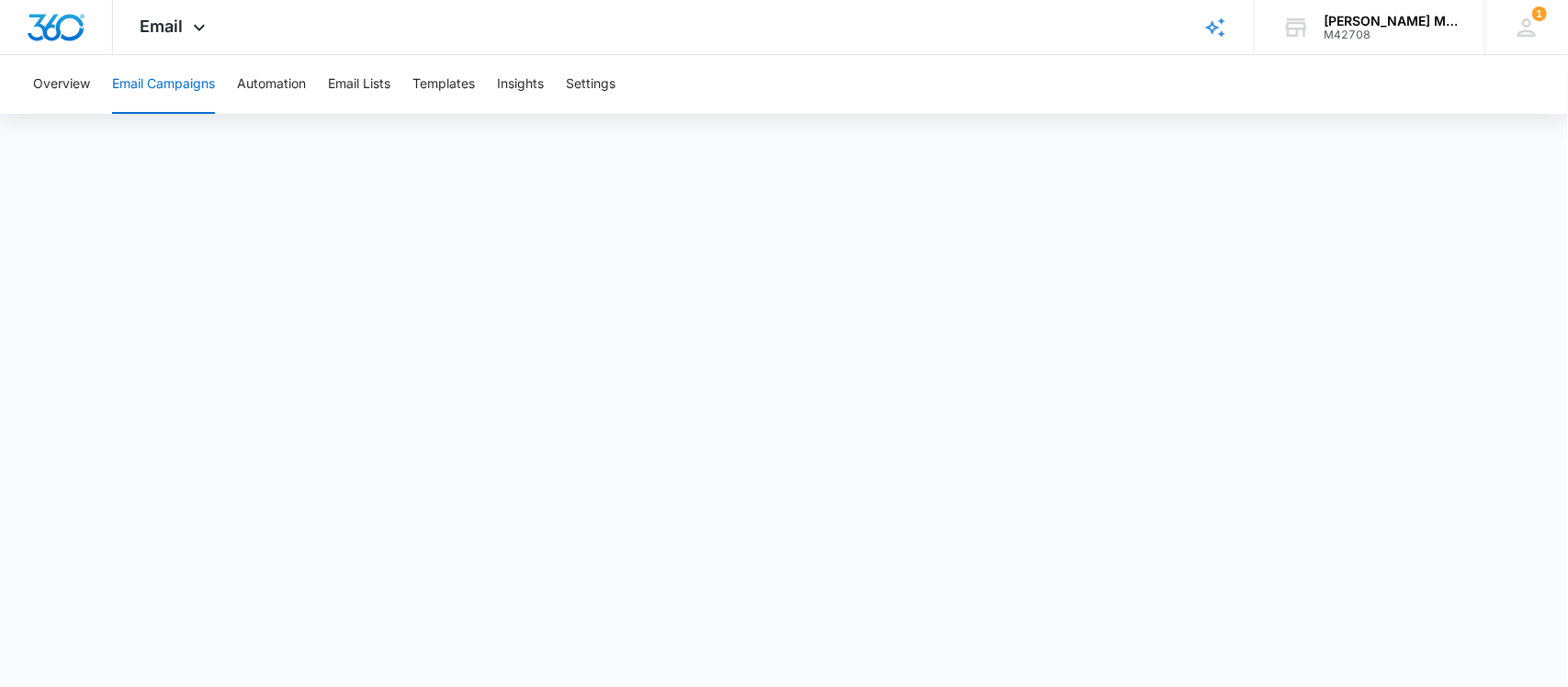
click at [179, 76] on button "Email Campaigns" at bounding box center [163, 84] width 103 height 59
click at [186, 86] on button "Email Campaigns" at bounding box center [163, 84] width 103 height 59
click at [447, 85] on button "Templates" at bounding box center [443, 84] width 62 height 59
click at [186, 84] on button "Email Campaigns" at bounding box center [163, 84] width 103 height 59
